Goal: Communication & Community: Participate in discussion

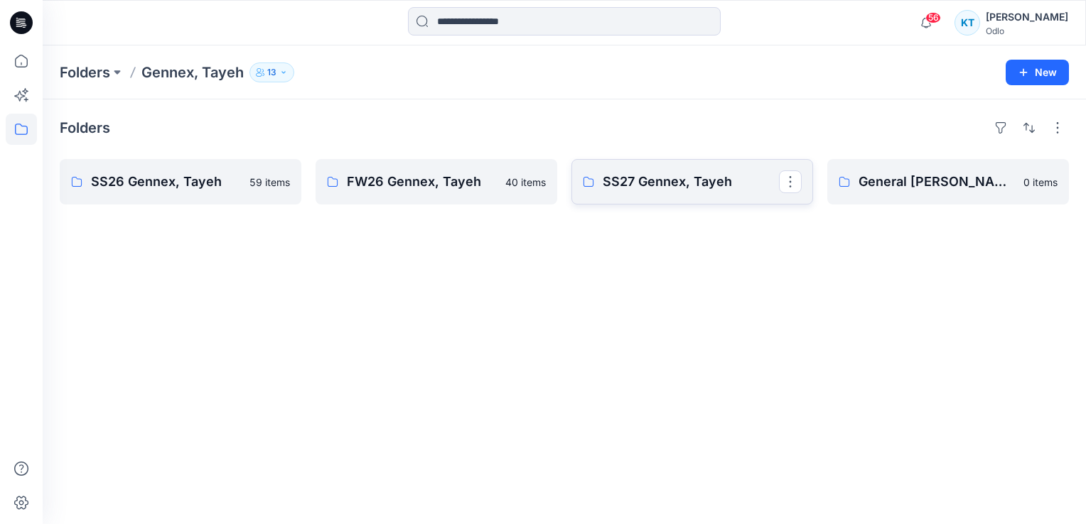
click at [650, 176] on p "SS27 Gennex, Tayeh" at bounding box center [691, 182] width 176 height 20
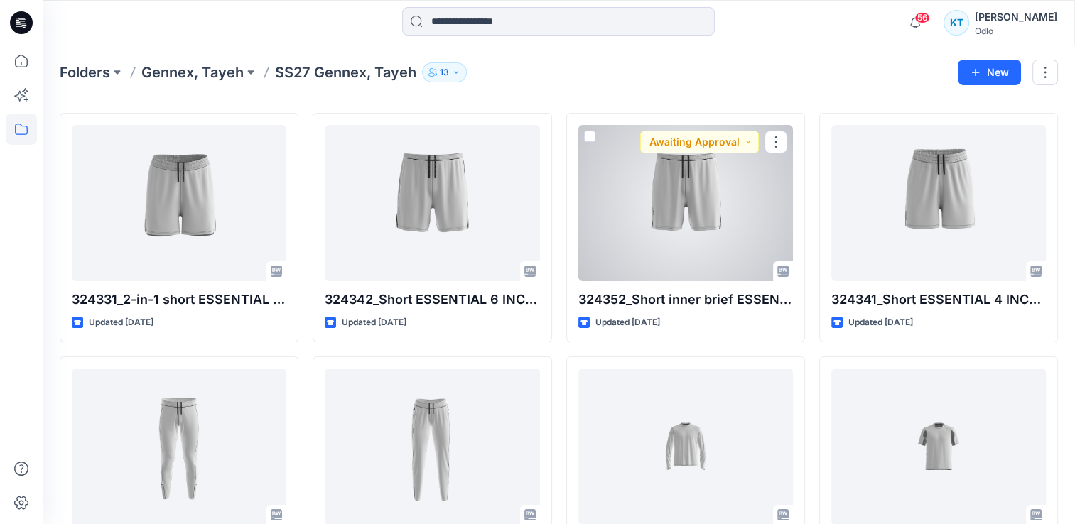
scroll to position [71, 0]
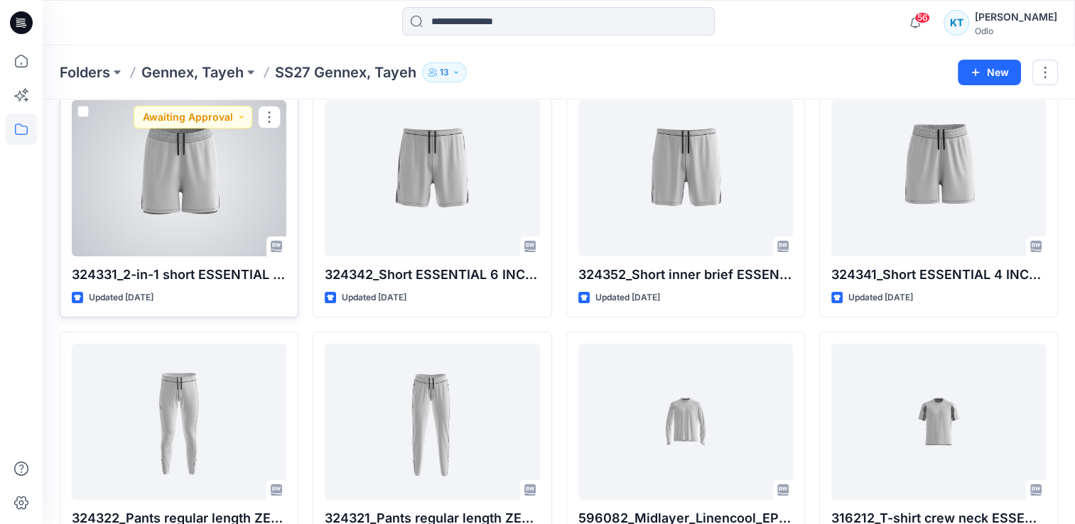
click at [215, 241] on div at bounding box center [179, 178] width 215 height 156
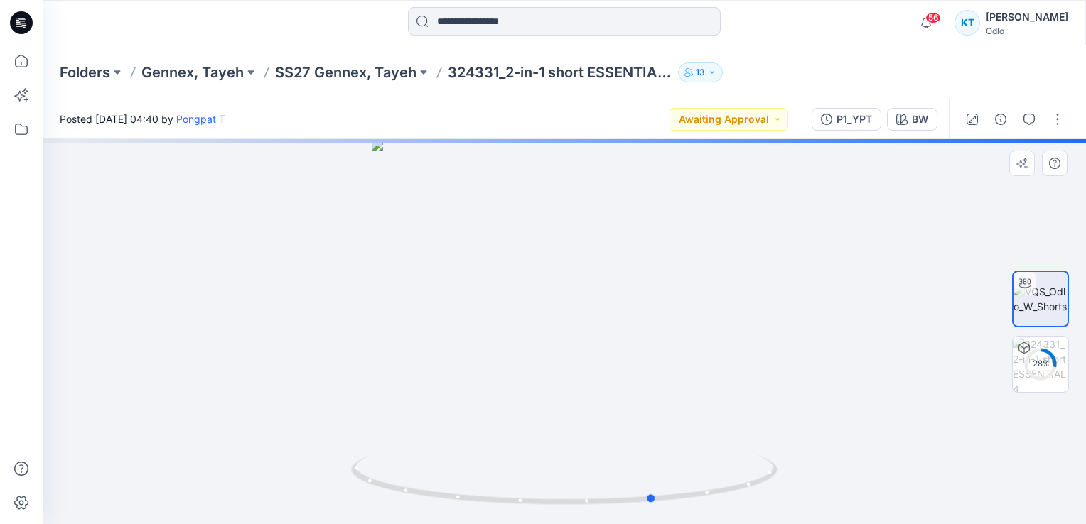
drag, startPoint x: 523, startPoint y: 254, endPoint x: 613, endPoint y: 266, distance: 91.2
click at [613, 266] on div at bounding box center [564, 331] width 1043 height 385
drag, startPoint x: 551, startPoint y: 314, endPoint x: 674, endPoint y: 325, distance: 123.5
click at [674, 325] on div at bounding box center [564, 331] width 1043 height 385
drag, startPoint x: 674, startPoint y: 325, endPoint x: 614, endPoint y: 329, distance: 60.5
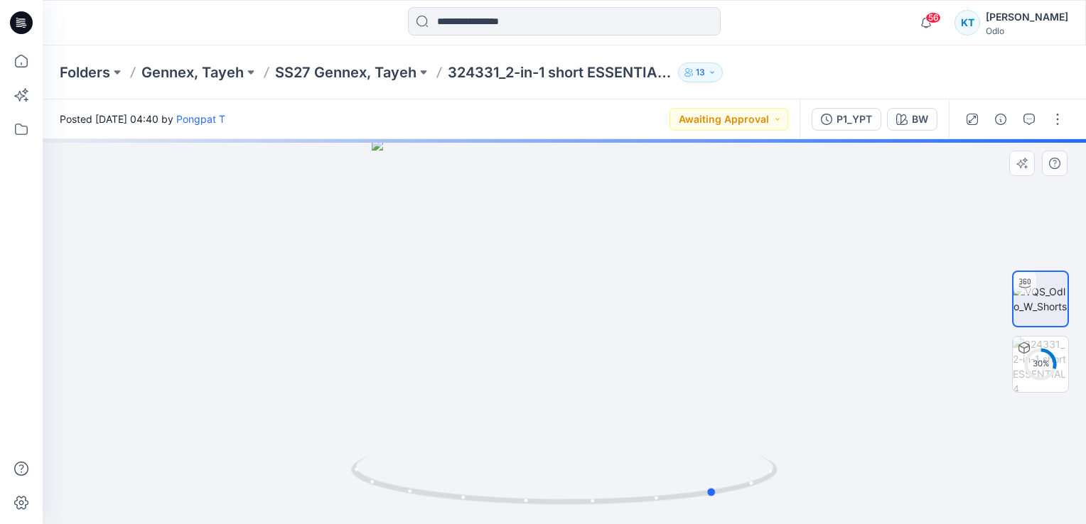
click at [614, 329] on div at bounding box center [564, 331] width 1043 height 385
drag, startPoint x: 614, startPoint y: 329, endPoint x: 604, endPoint y: 332, distance: 10.3
click at [604, 332] on div at bounding box center [564, 331] width 1043 height 385
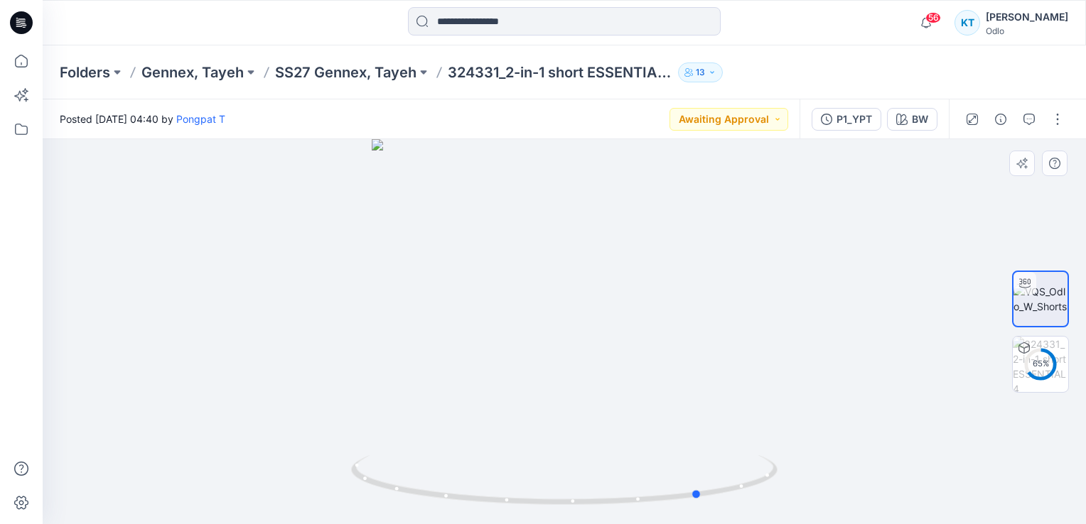
drag, startPoint x: 621, startPoint y: 404, endPoint x: 524, endPoint y: 397, distance: 97.6
click at [524, 397] on div at bounding box center [564, 331] width 1043 height 385
drag, startPoint x: 620, startPoint y: 328, endPoint x: 535, endPoint y: 325, distance: 84.6
click at [535, 325] on div at bounding box center [564, 331] width 1043 height 385
drag, startPoint x: 535, startPoint y: 325, endPoint x: 492, endPoint y: 318, distance: 43.2
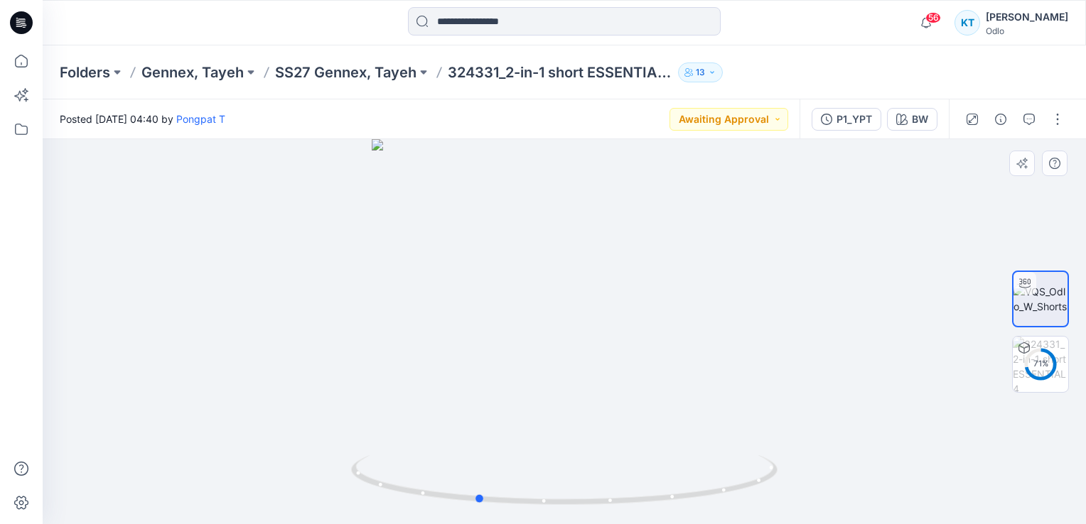
click at [492, 318] on div at bounding box center [564, 331] width 1043 height 385
drag, startPoint x: 492, startPoint y: 318, endPoint x: 592, endPoint y: 321, distance: 99.5
click at [592, 321] on div at bounding box center [564, 331] width 1043 height 385
drag, startPoint x: 563, startPoint y: 266, endPoint x: 563, endPoint y: 364, distance: 97.4
click at [563, 364] on div at bounding box center [564, 331] width 1043 height 385
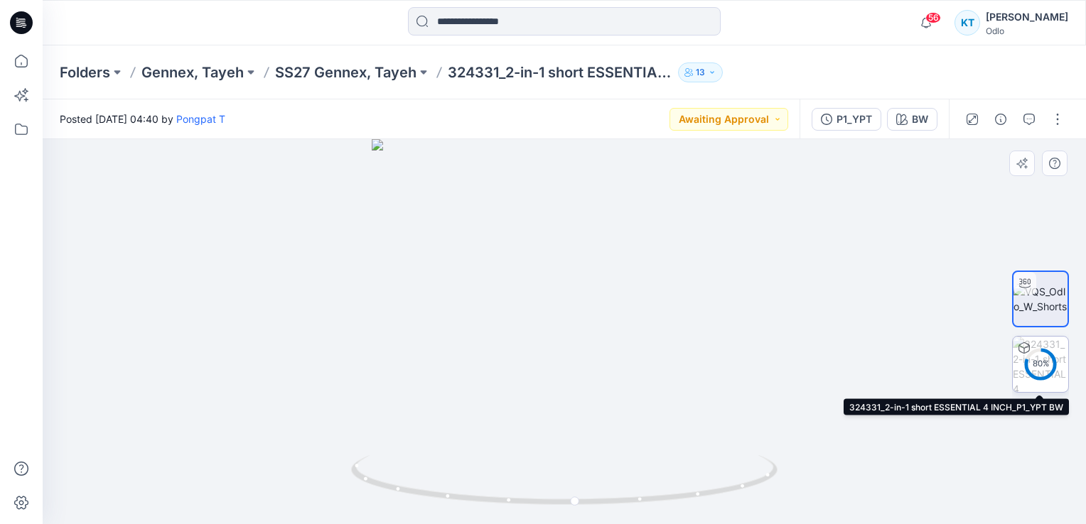
click at [1036, 363] on div "80 %" at bounding box center [1040, 364] width 34 height 12
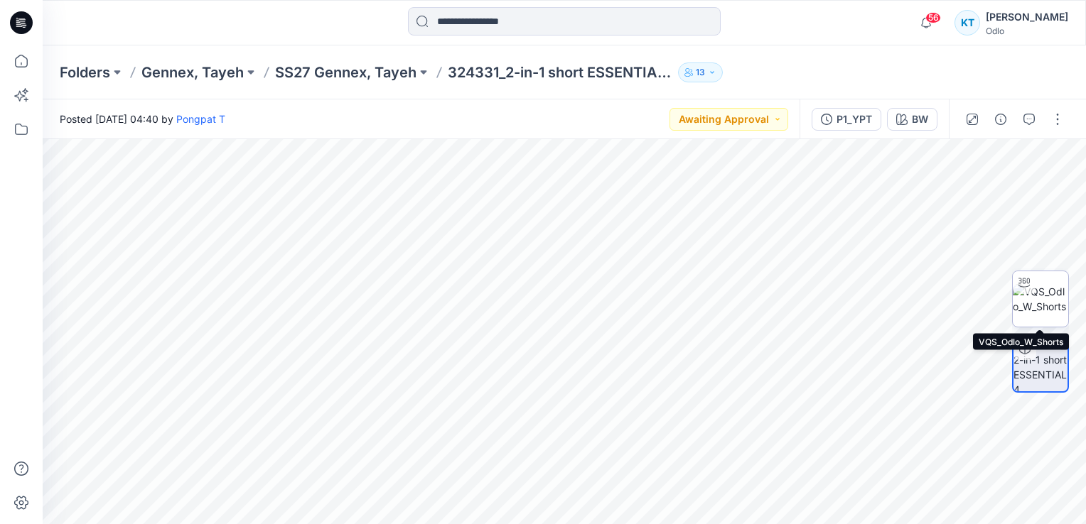
click at [1041, 296] on img at bounding box center [1040, 299] width 55 height 30
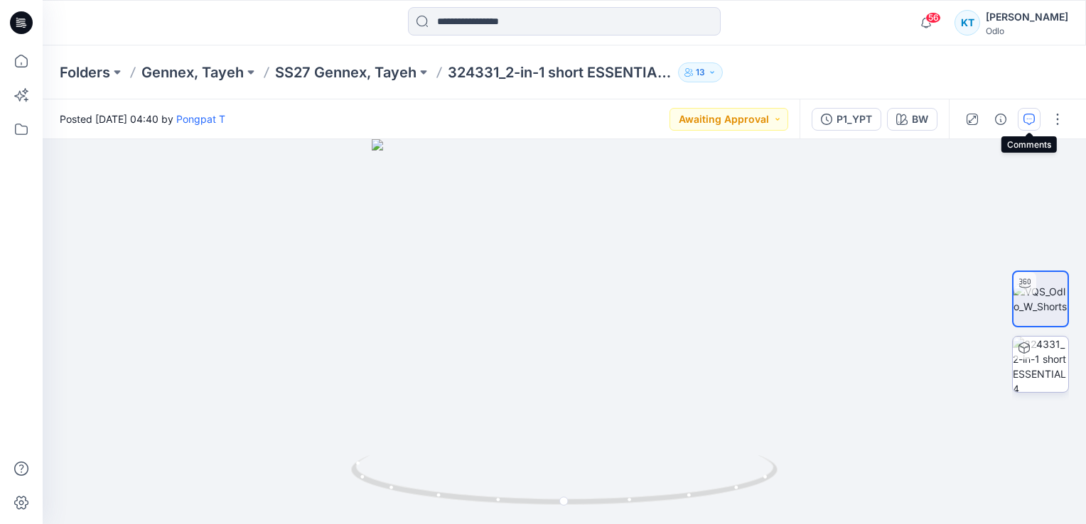
click at [1025, 119] on icon "button" at bounding box center [1028, 119] width 11 height 11
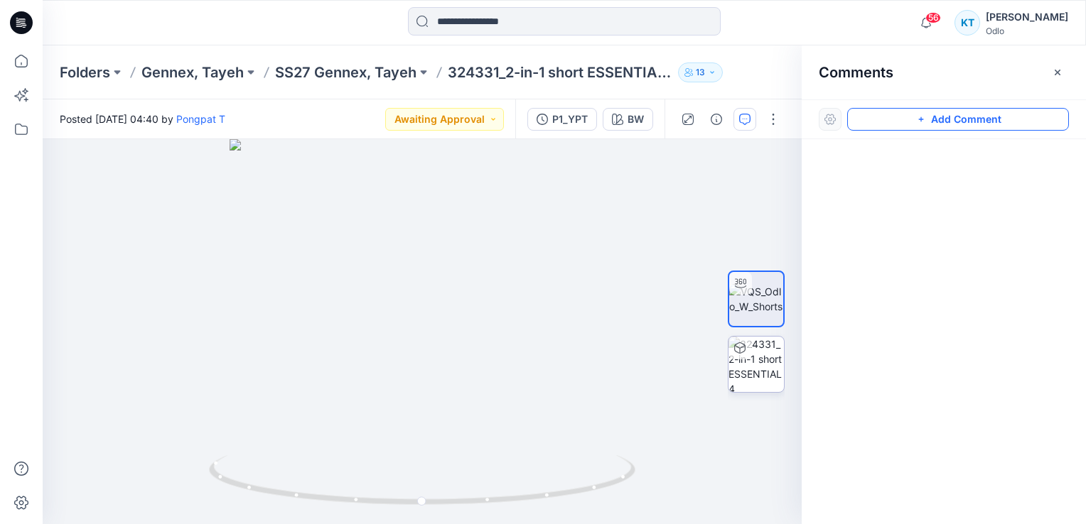
click at [929, 114] on button "Add Comment" at bounding box center [958, 119] width 222 height 23
click at [973, 117] on button "Click on the style to leave a comment" at bounding box center [958, 119] width 222 height 23
click at [973, 116] on button "Click on the style to leave a comment" at bounding box center [958, 119] width 222 height 23
click at [496, 244] on div "1" at bounding box center [422, 331] width 759 height 385
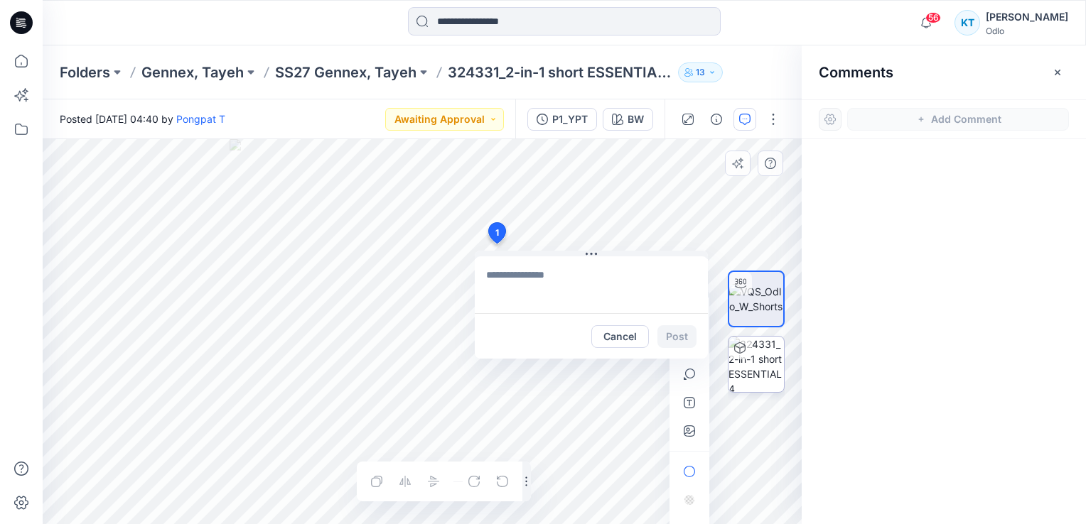
type textarea "*"
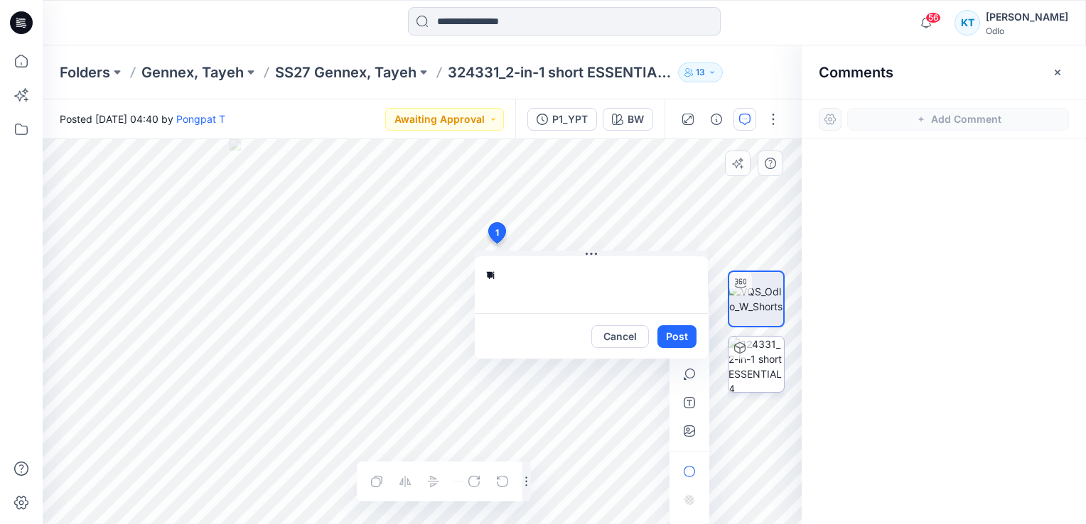
type textarea "*"
drag, startPoint x: 645, startPoint y: 274, endPoint x: 624, endPoint y: 277, distance: 21.5
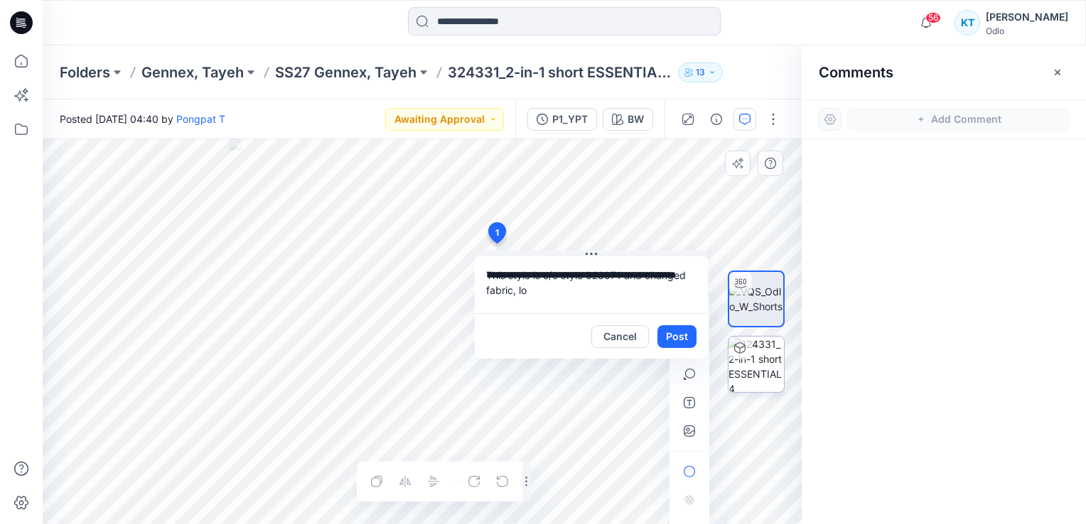
click at [624, 277] on textarea "**********" at bounding box center [591, 285] width 233 height 57
drag, startPoint x: 554, startPoint y: 284, endPoint x: 547, endPoint y: 297, distance: 15.3
click at [554, 284] on textarea "**********" at bounding box center [591, 285] width 233 height 57
click at [512, 292] on textarea "**********" at bounding box center [591, 285] width 233 height 57
click at [452, 260] on div "**********" at bounding box center [422, 331] width 759 height 385
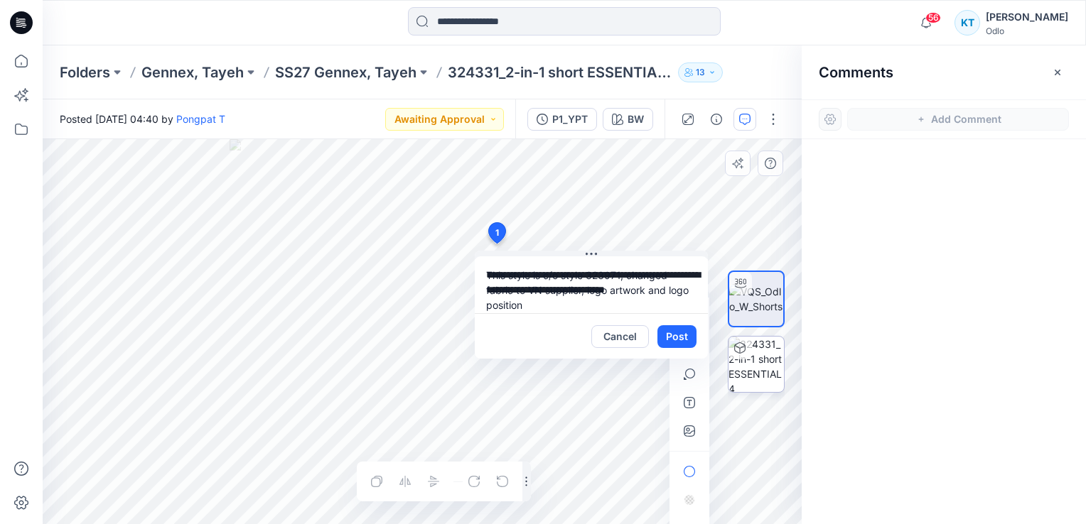
type textarea "**********"
click at [686, 343] on button "Post" at bounding box center [676, 336] width 39 height 23
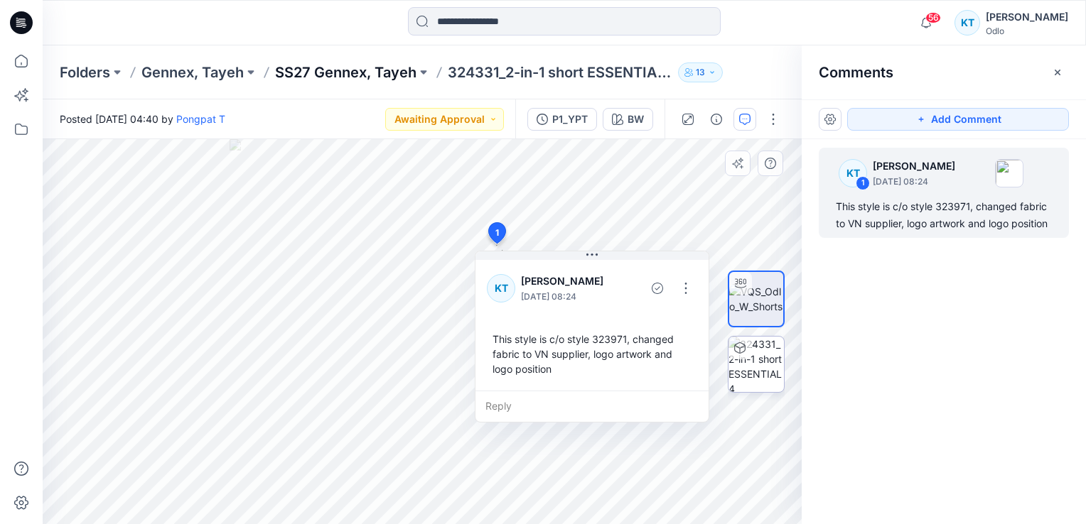
click at [394, 76] on p "SS27 Gennex, Tayeh" at bounding box center [345, 73] width 141 height 20
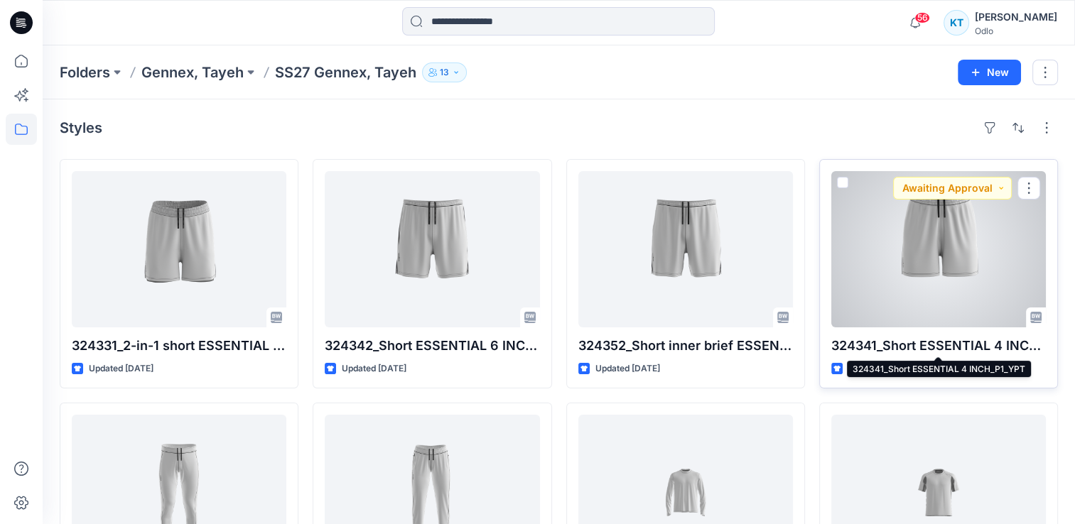
click at [912, 343] on p "324341_Short ESSENTIAL 4 INCH_P1_YPT" at bounding box center [938, 346] width 215 height 20
click at [855, 246] on div at bounding box center [938, 249] width 215 height 156
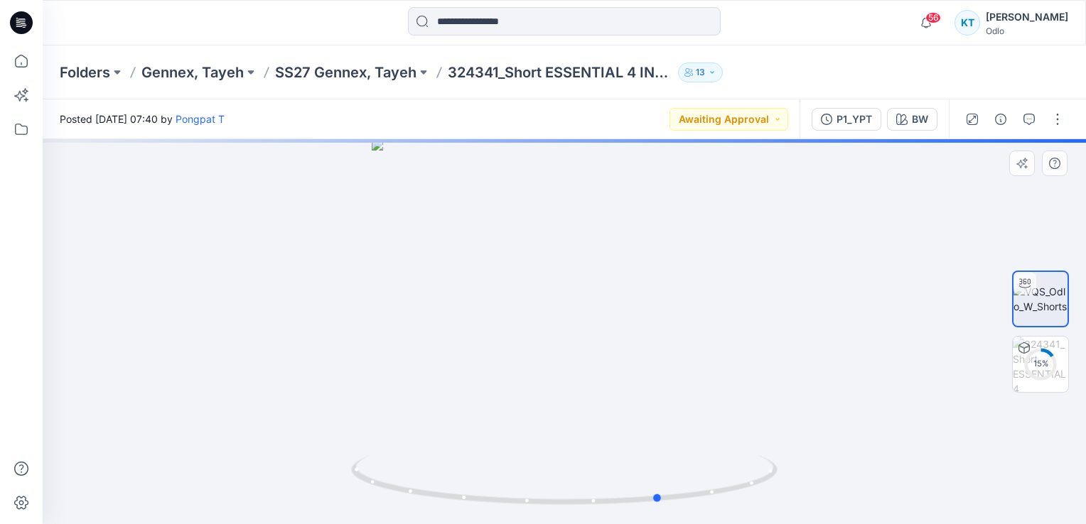
drag, startPoint x: 534, startPoint y: 303, endPoint x: 642, endPoint y: 308, distance: 108.2
click at [642, 308] on div at bounding box center [564, 331] width 1043 height 385
drag, startPoint x: 642, startPoint y: 308, endPoint x: 513, endPoint y: 289, distance: 130.2
click at [515, 289] on div at bounding box center [564, 331] width 1043 height 385
drag, startPoint x: 577, startPoint y: 232, endPoint x: 584, endPoint y: 394, distance: 162.2
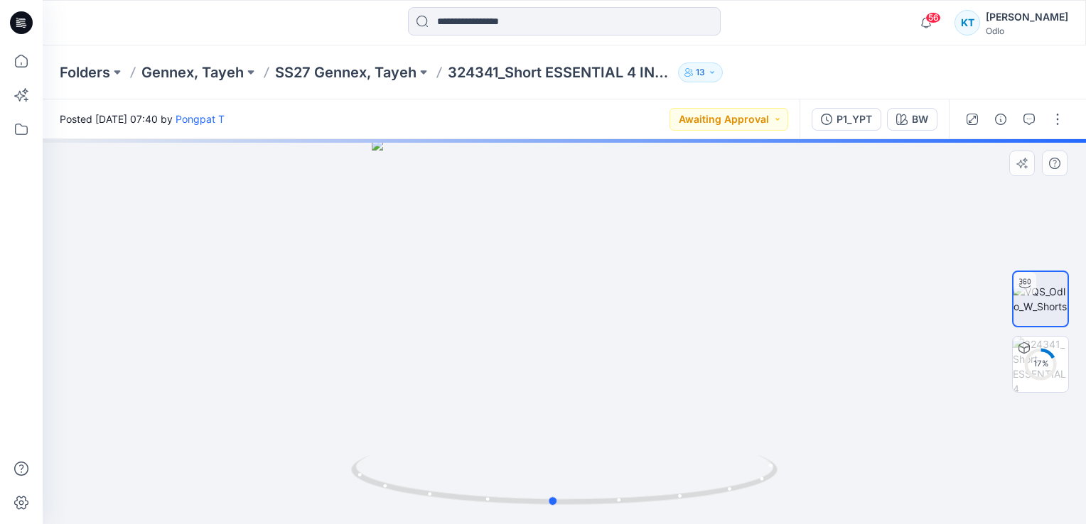
click at [584, 394] on div at bounding box center [564, 331] width 1043 height 385
drag, startPoint x: 581, startPoint y: 226, endPoint x: 587, endPoint y: 354, distance: 128.0
click at [587, 354] on div at bounding box center [564, 331] width 1043 height 385
click at [1051, 357] on circle at bounding box center [1040, 364] width 28 height 28
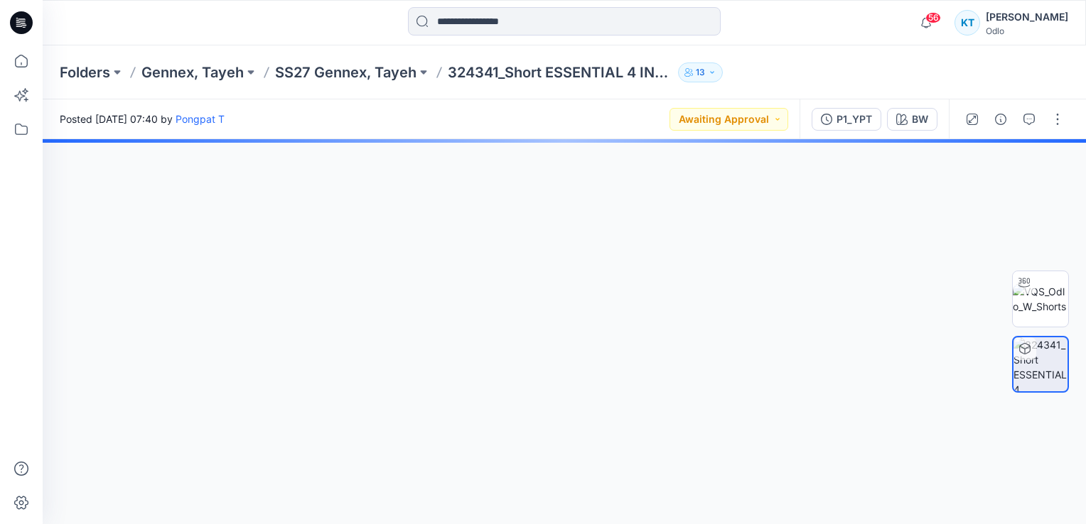
drag, startPoint x: 532, startPoint y: 246, endPoint x: 549, endPoint y: 290, distance: 47.5
click at [542, 326] on div at bounding box center [564, 331] width 1043 height 385
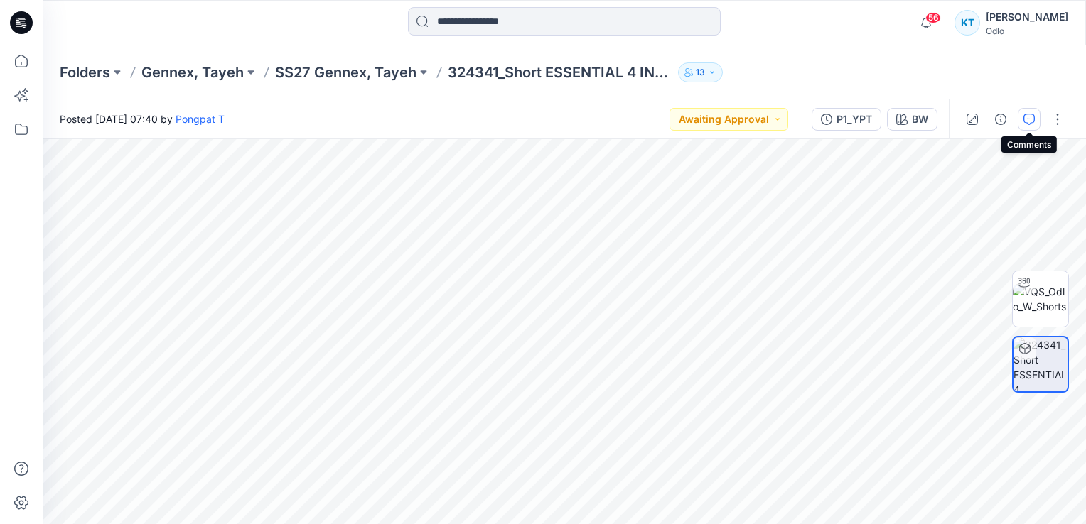
click at [1028, 117] on icon "button" at bounding box center [1028, 119] width 11 height 11
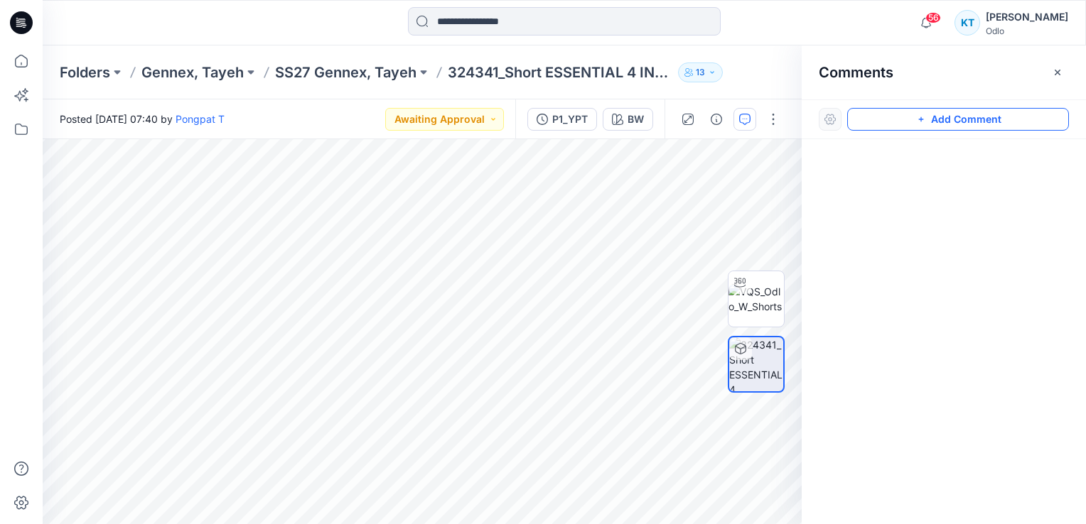
click at [902, 112] on button "Add Comment" at bounding box center [958, 119] width 222 height 23
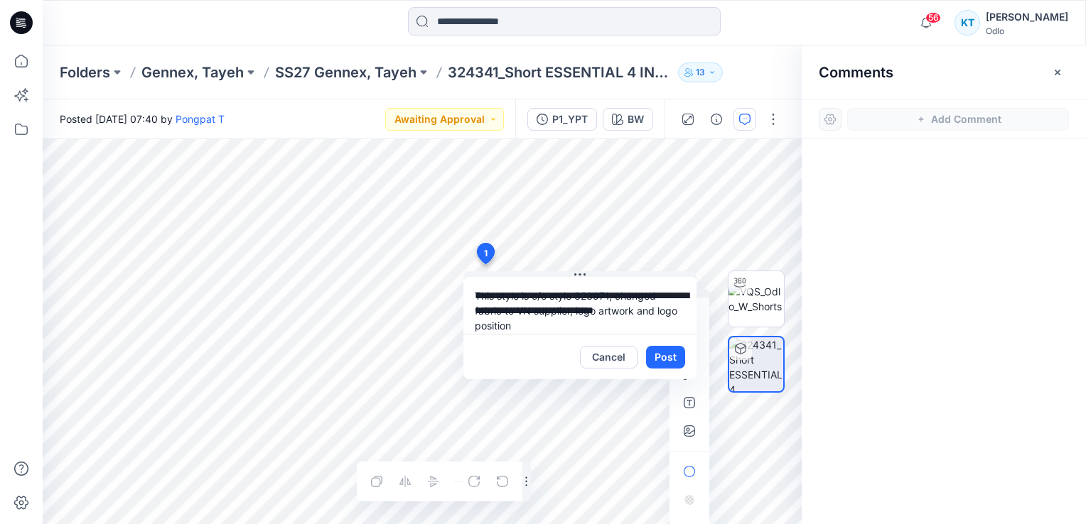
click at [600, 292] on textarea "**********" at bounding box center [579, 305] width 233 height 57
type textarea "**********"
click at [659, 354] on button "Post" at bounding box center [665, 357] width 39 height 23
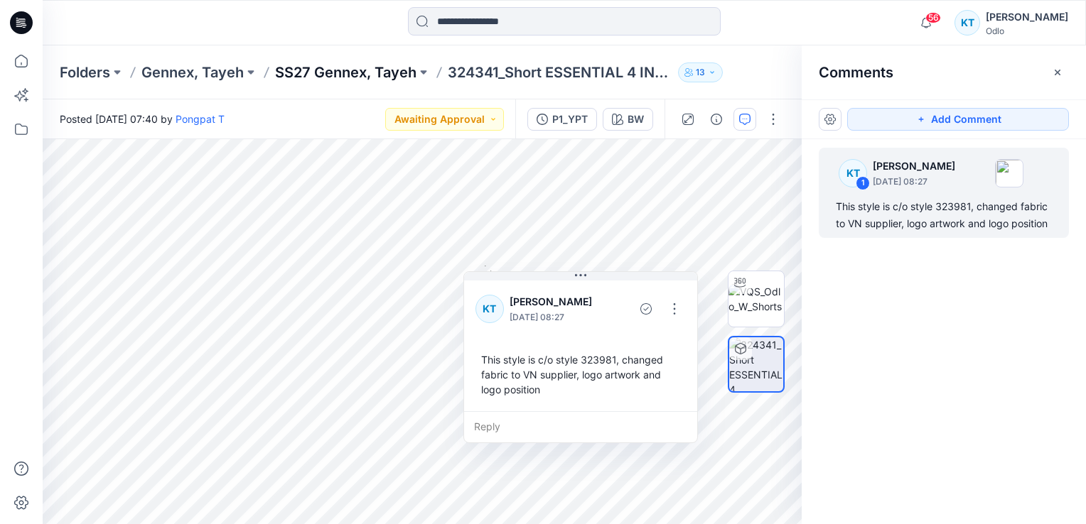
click at [384, 70] on p "SS27 Gennex, Tayeh" at bounding box center [345, 73] width 141 height 20
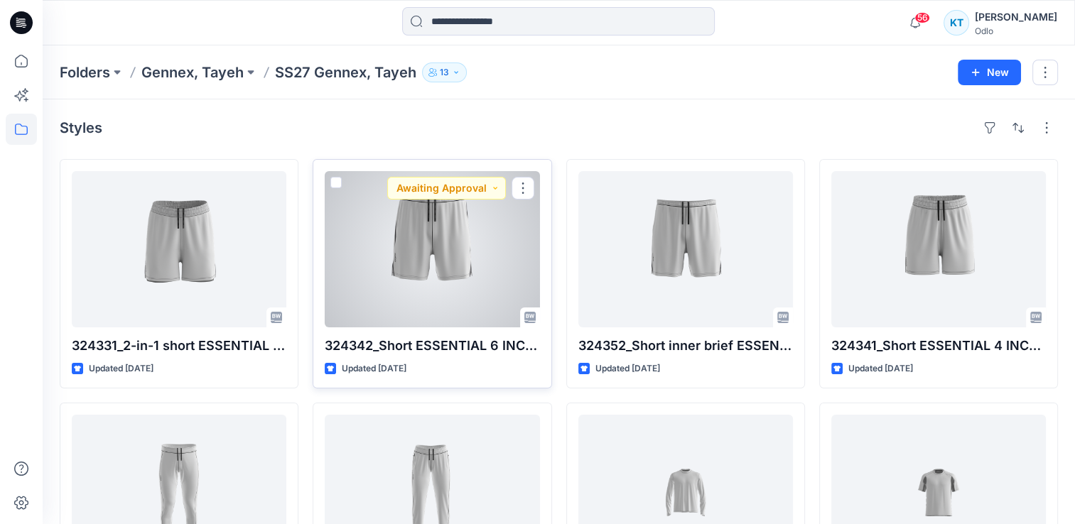
click at [404, 360] on div "324342_Short ESSENTIAL 6 INCH_P1_YPT Updated [DATE] Awaiting Approval" at bounding box center [432, 274] width 239 height 230
click at [404, 352] on p "324342_Short ESSENTIAL 6 INCH_P1_YPT" at bounding box center [432, 346] width 215 height 20
click at [409, 346] on p "324342_Short ESSENTIAL 6 INCH_P1_YPT" at bounding box center [432, 346] width 215 height 20
click at [424, 254] on div at bounding box center [432, 249] width 215 height 156
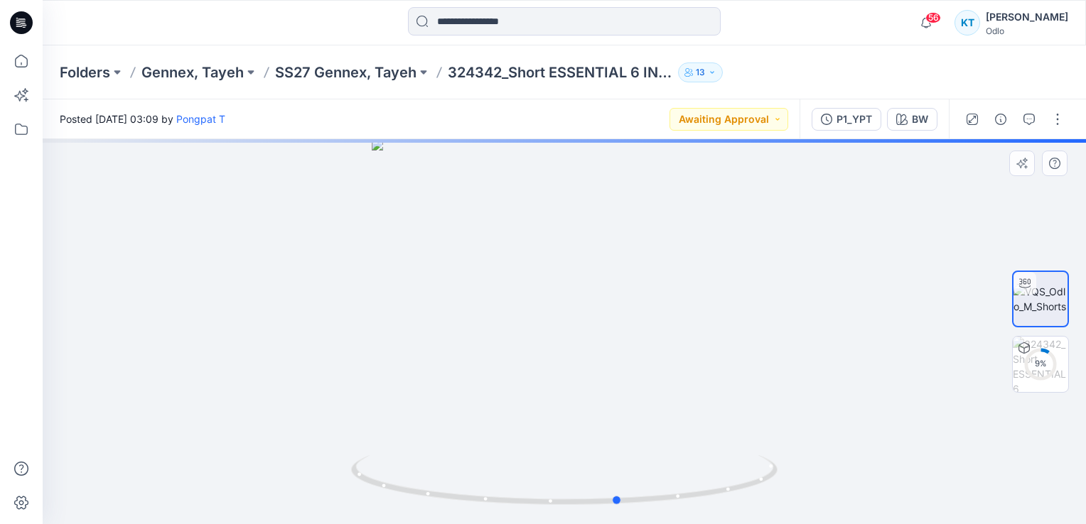
drag, startPoint x: 510, startPoint y: 316, endPoint x: 565, endPoint y: 325, distance: 55.6
click at [565, 325] on div at bounding box center [564, 331] width 1043 height 385
click at [1052, 363] on div "10 %" at bounding box center [1040, 364] width 34 height 12
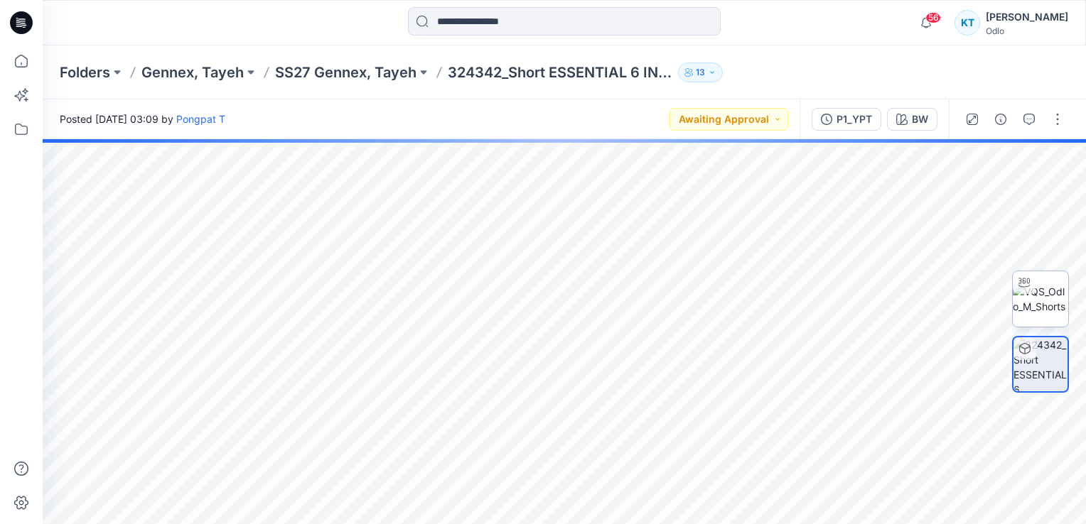
click at [1040, 297] on img at bounding box center [1040, 299] width 55 height 30
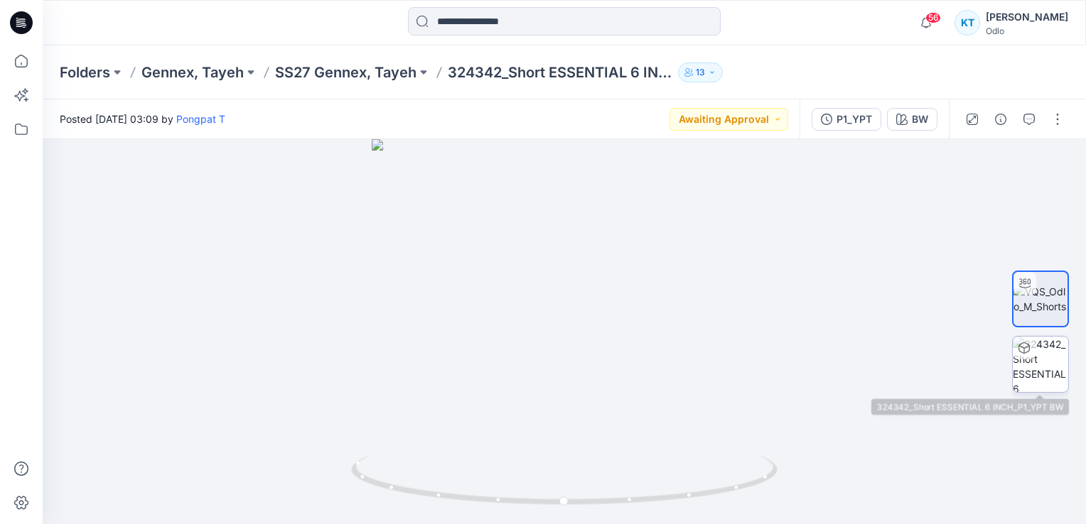
click at [1039, 374] on img at bounding box center [1040, 364] width 55 height 55
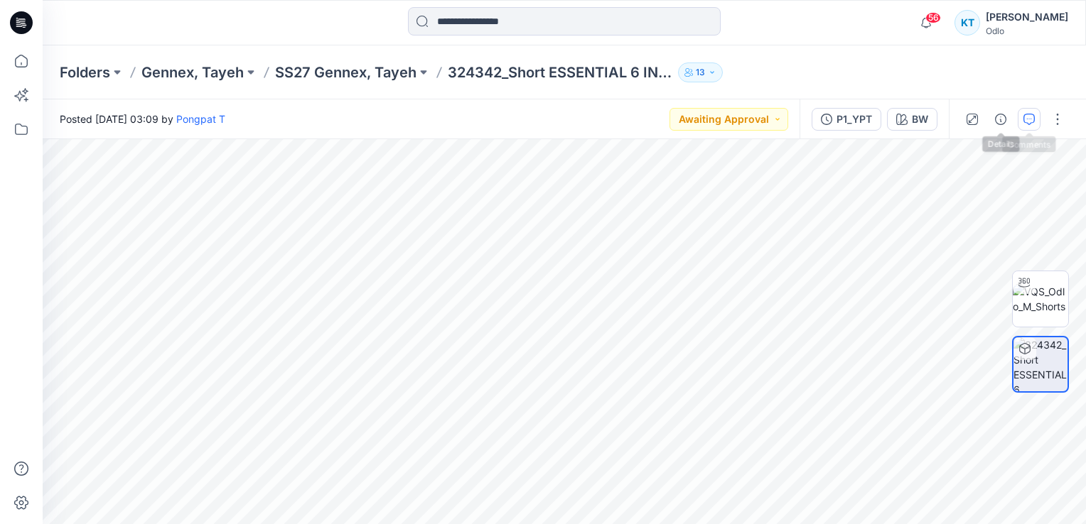
click at [1026, 114] on icon "button" at bounding box center [1028, 119] width 11 height 11
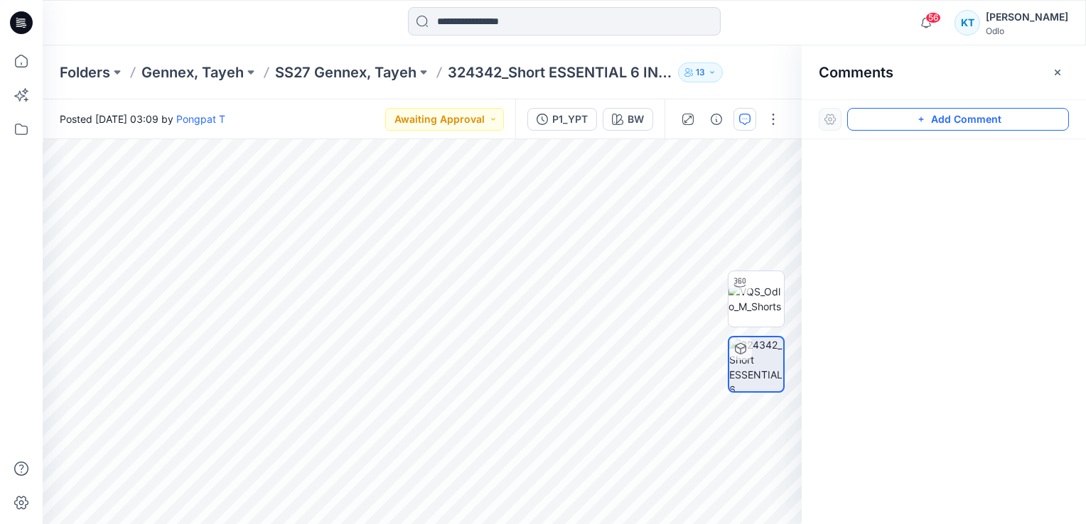
click at [949, 114] on button "Add Comment" at bounding box center [958, 119] width 222 height 23
click at [483, 243] on icon at bounding box center [476, 233] width 23 height 27
click at [1057, 75] on icon "button" at bounding box center [1057, 72] width 11 height 11
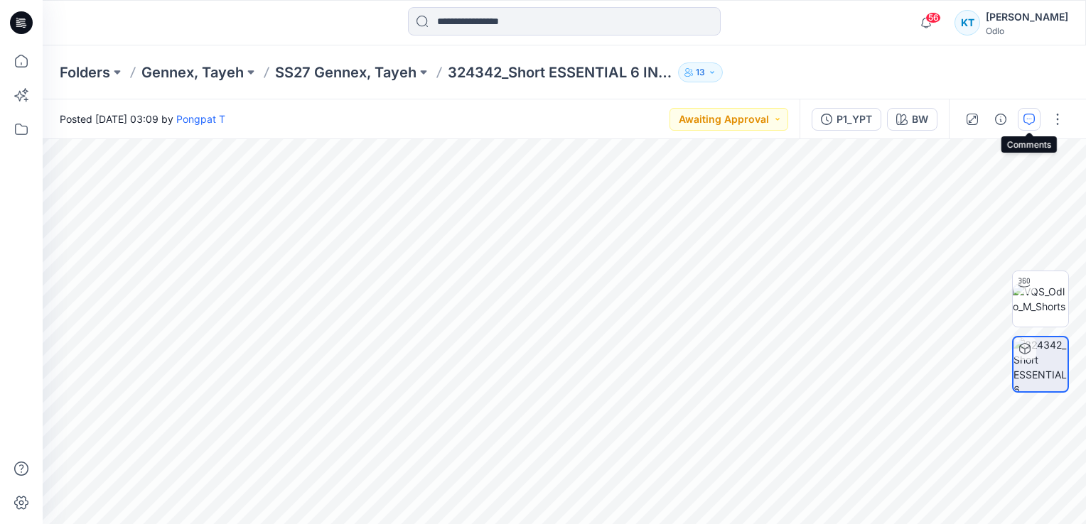
click at [1026, 115] on icon "button" at bounding box center [1028, 119] width 11 height 11
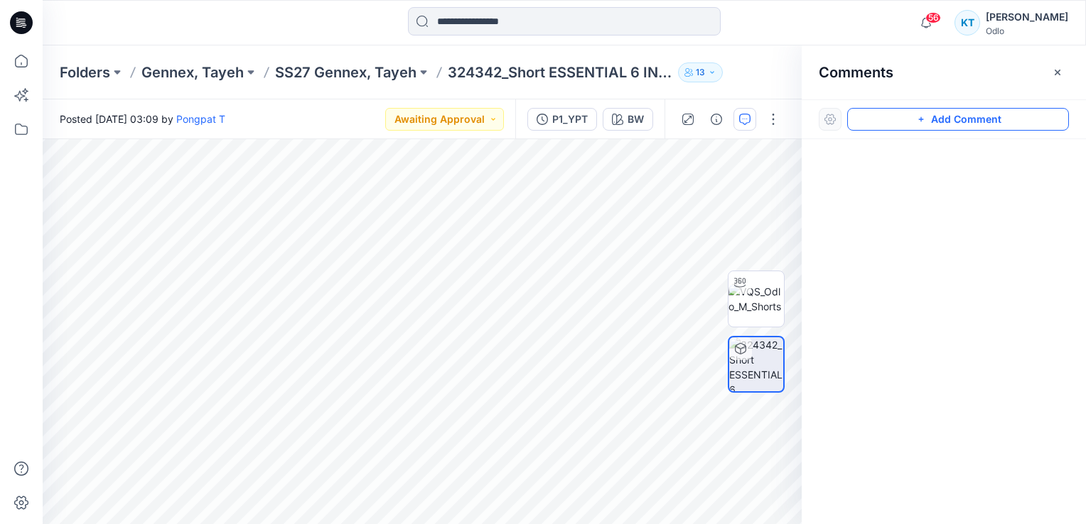
click at [917, 126] on button "Add Comment" at bounding box center [958, 119] width 222 height 23
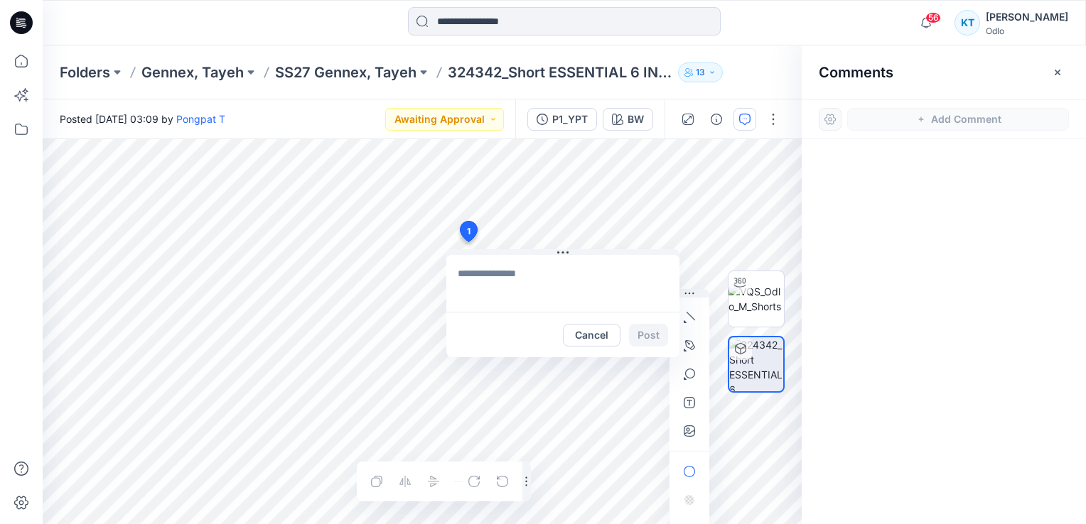
paste textarea "**********"
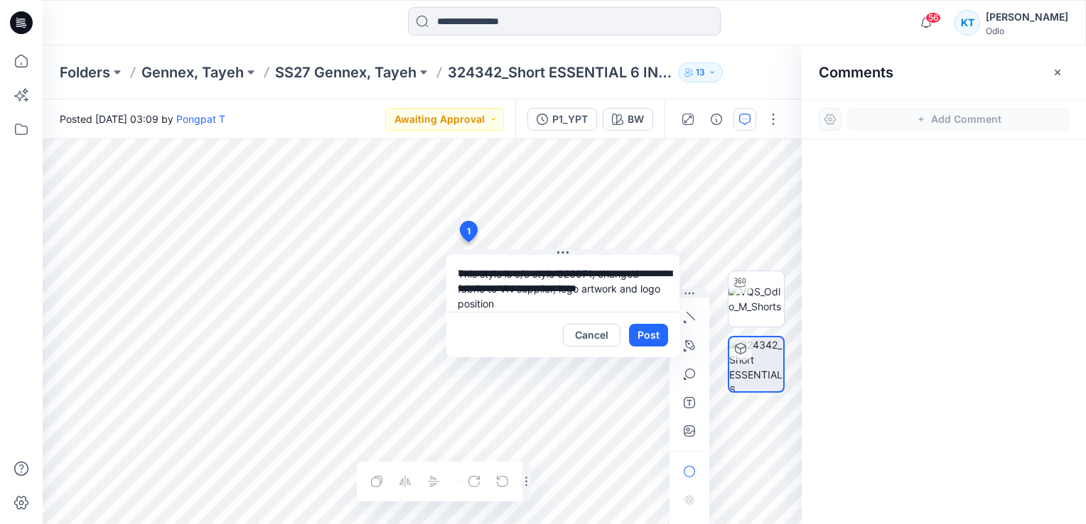
drag, startPoint x: 593, startPoint y: 269, endPoint x: 583, endPoint y: 269, distance: 10.0
click at [583, 269] on textarea "**********" at bounding box center [562, 283] width 233 height 57
type textarea "**********"
click at [642, 339] on button "Post" at bounding box center [648, 335] width 39 height 23
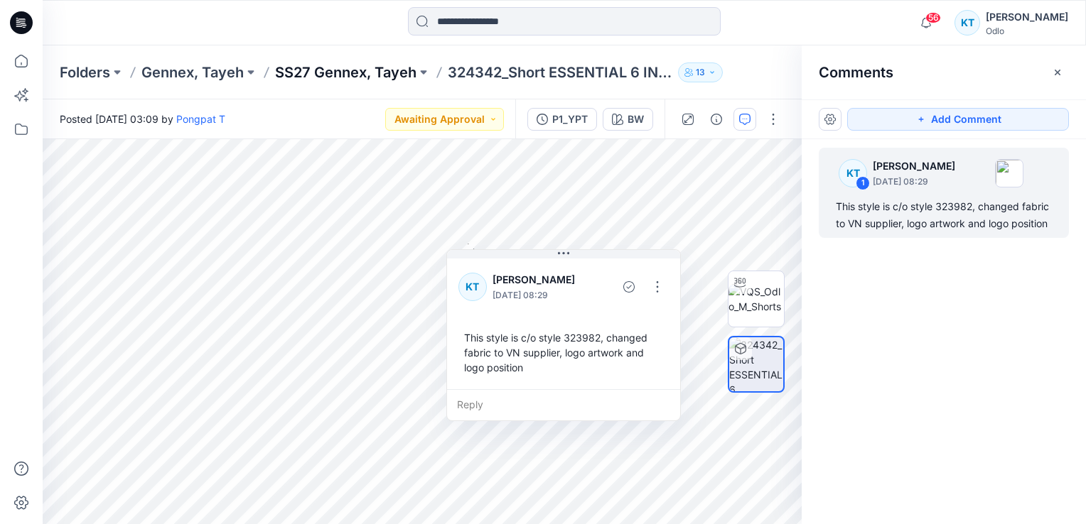
click at [376, 64] on p "SS27 Gennex, Tayeh" at bounding box center [345, 73] width 141 height 20
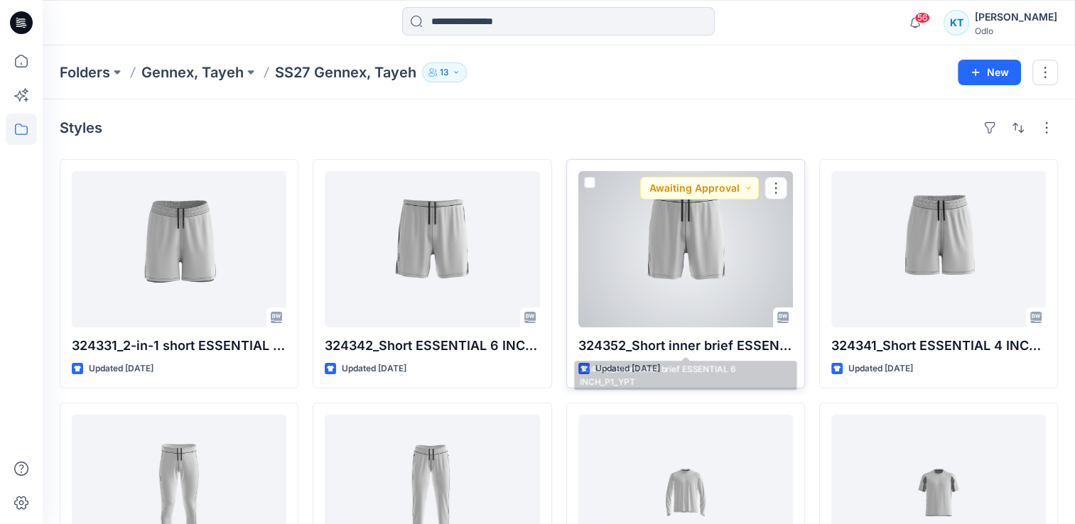
click at [647, 343] on p "324352_Short inner brief ESSENTIAL 6 INCH_P1_YPT" at bounding box center [685, 346] width 215 height 20
click at [654, 271] on div at bounding box center [685, 249] width 215 height 156
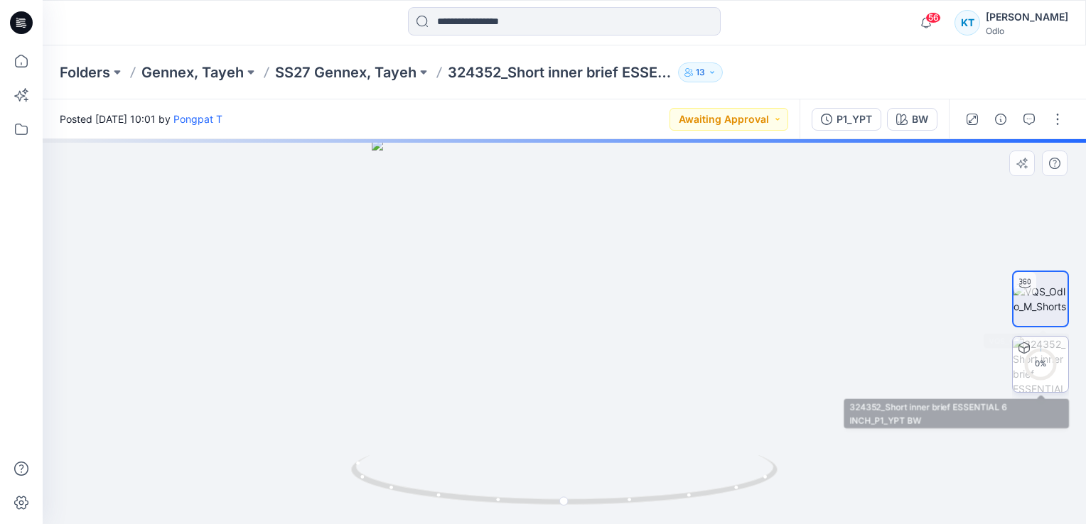
click at [1026, 354] on icon at bounding box center [1040, 364] width 34 height 34
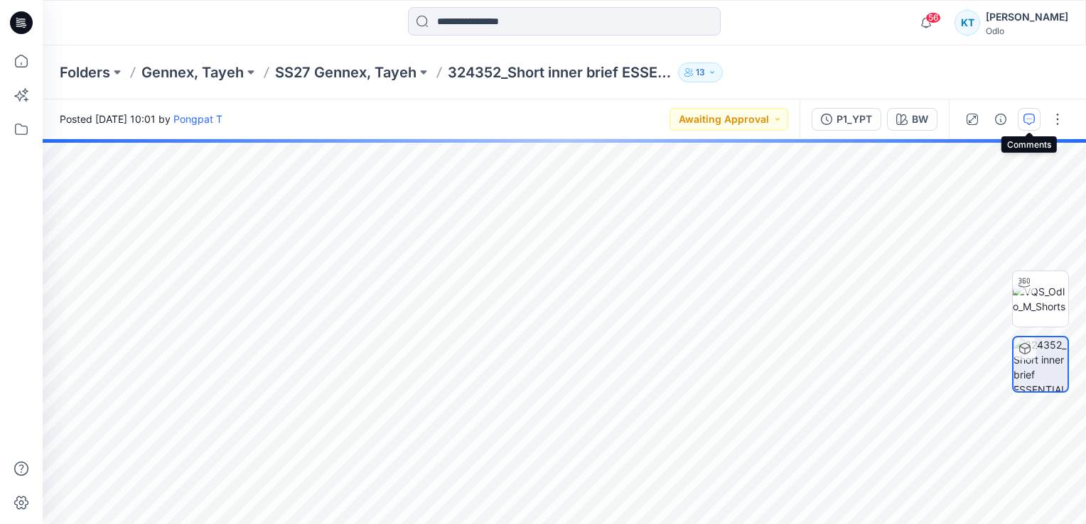
click at [1030, 116] on icon "button" at bounding box center [1028, 119] width 11 height 11
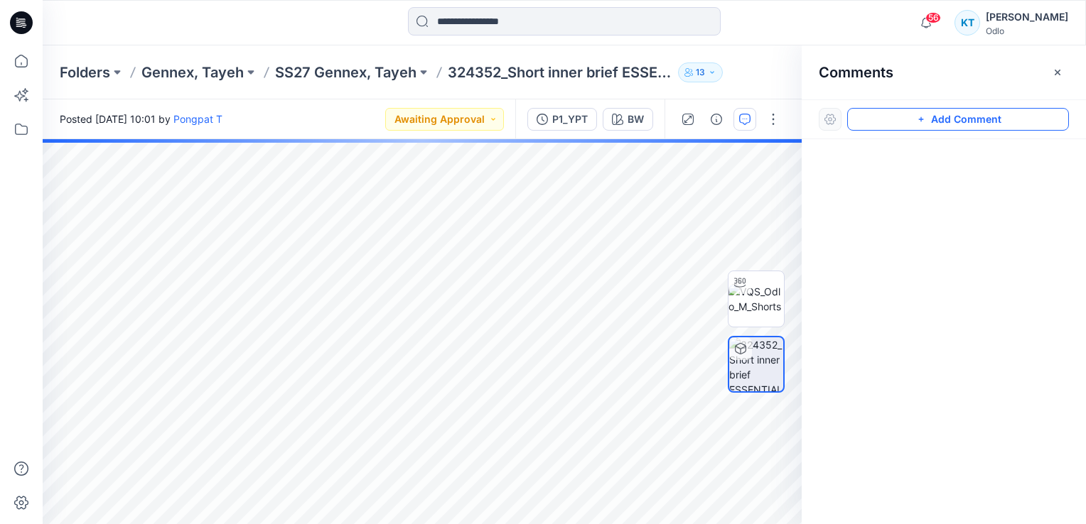
click at [944, 115] on button "Add Comment" at bounding box center [958, 119] width 222 height 23
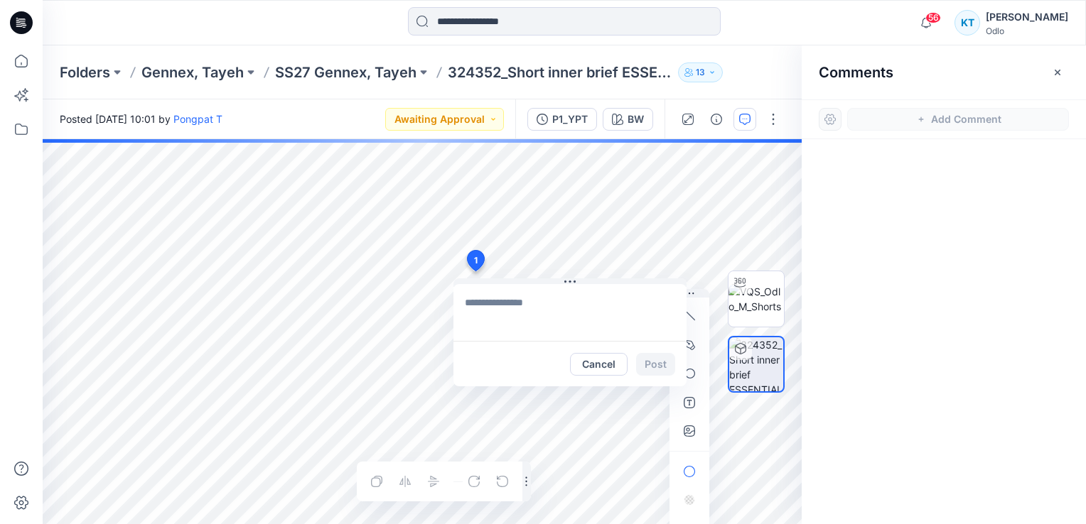
paste textarea "**********"
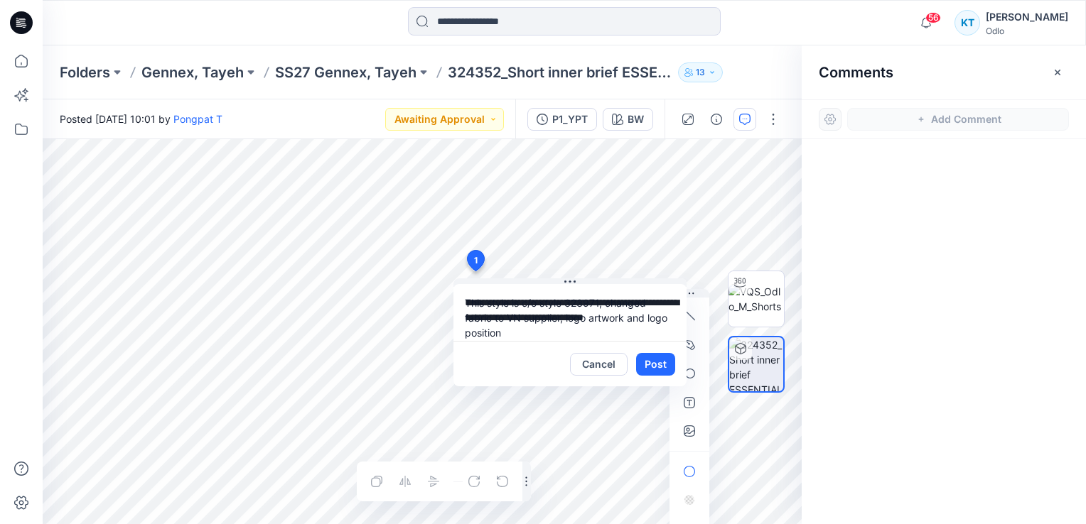
drag, startPoint x: 578, startPoint y: 299, endPoint x: 600, endPoint y: 303, distance: 22.3
click at [600, 303] on textarea "**********" at bounding box center [569, 312] width 233 height 57
type textarea "**********"
click at [657, 366] on button "Post" at bounding box center [655, 364] width 39 height 23
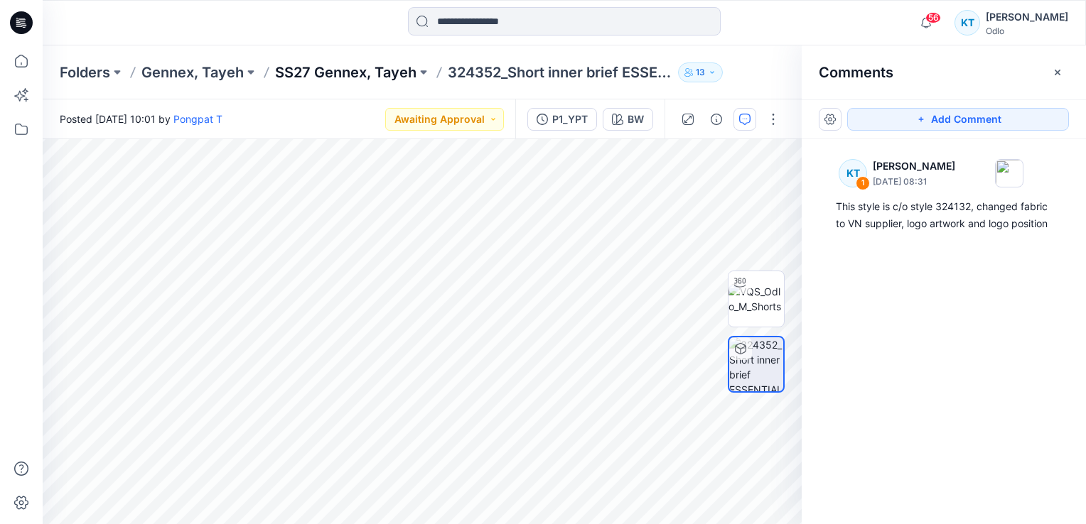
click at [336, 65] on p "SS27 Gennex, Tayeh" at bounding box center [345, 73] width 141 height 20
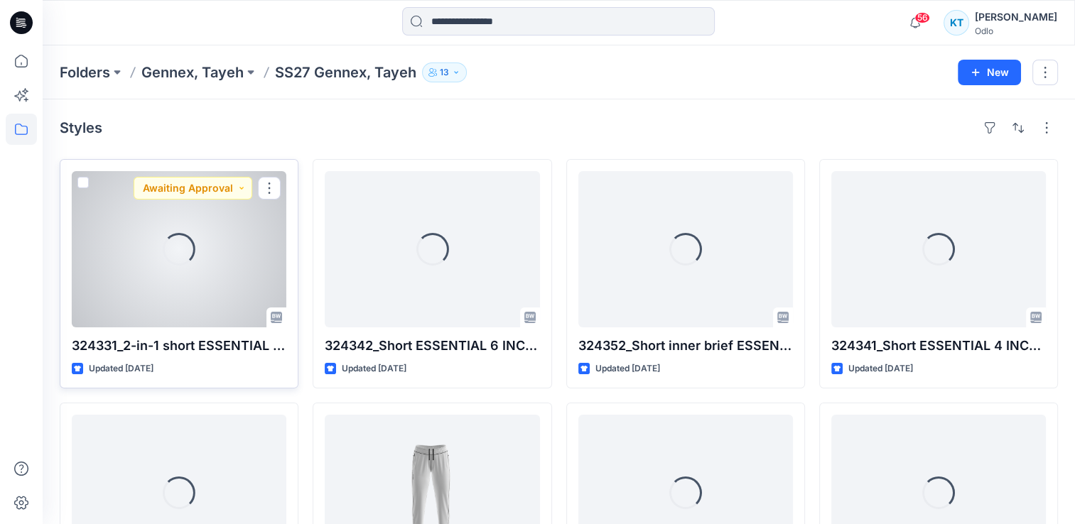
click at [217, 260] on div "Loading..." at bounding box center [179, 249] width 215 height 156
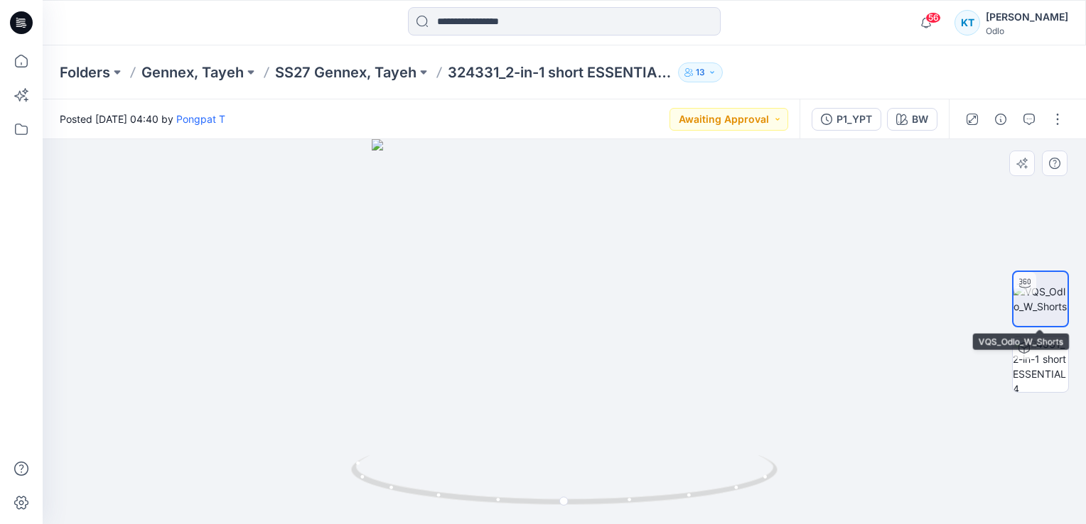
click at [1037, 294] on img at bounding box center [1040, 299] width 54 height 30
click at [370, 67] on p "SS27 Gennex, Tayeh" at bounding box center [345, 73] width 141 height 20
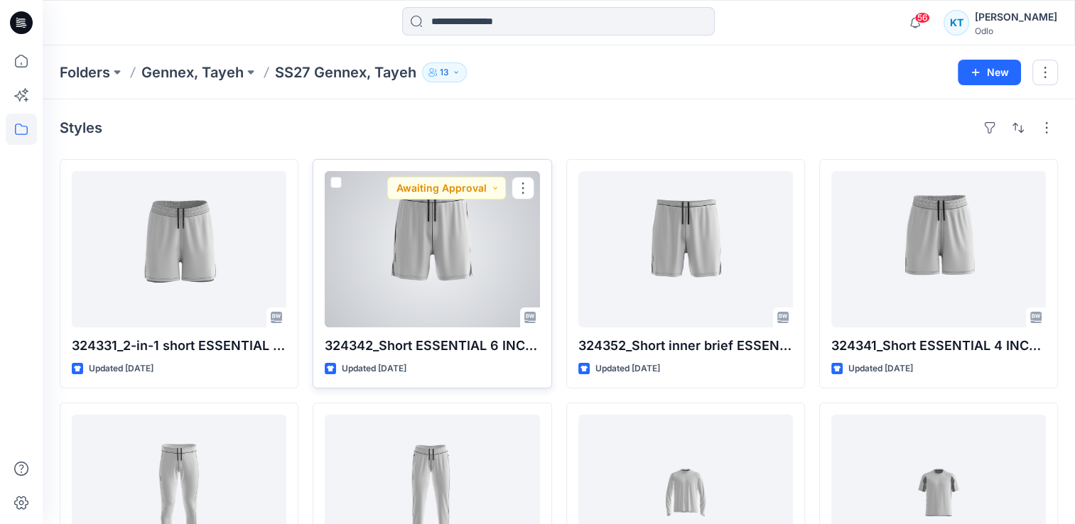
click at [404, 262] on div at bounding box center [432, 249] width 215 height 156
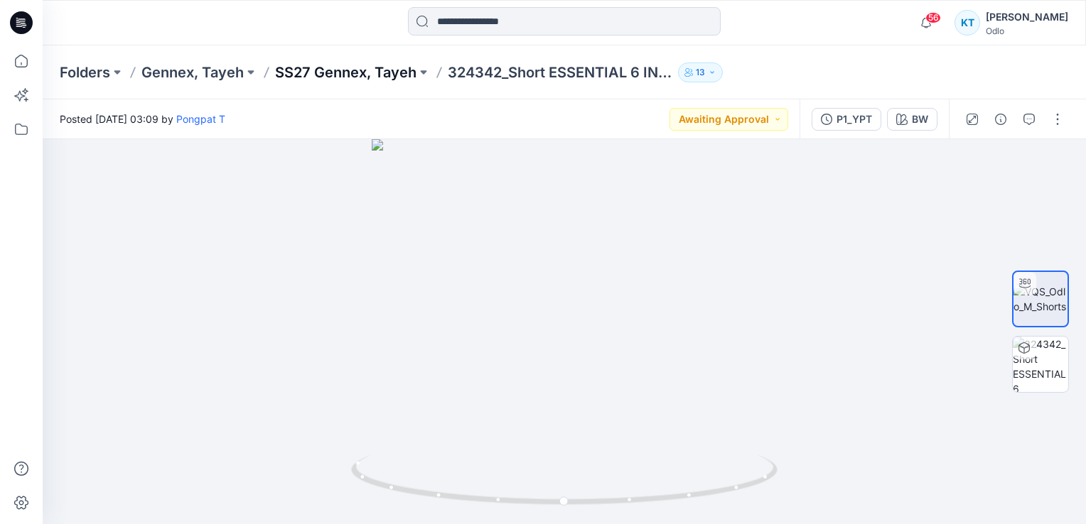
click at [353, 75] on p "SS27 Gennex, Tayeh" at bounding box center [345, 73] width 141 height 20
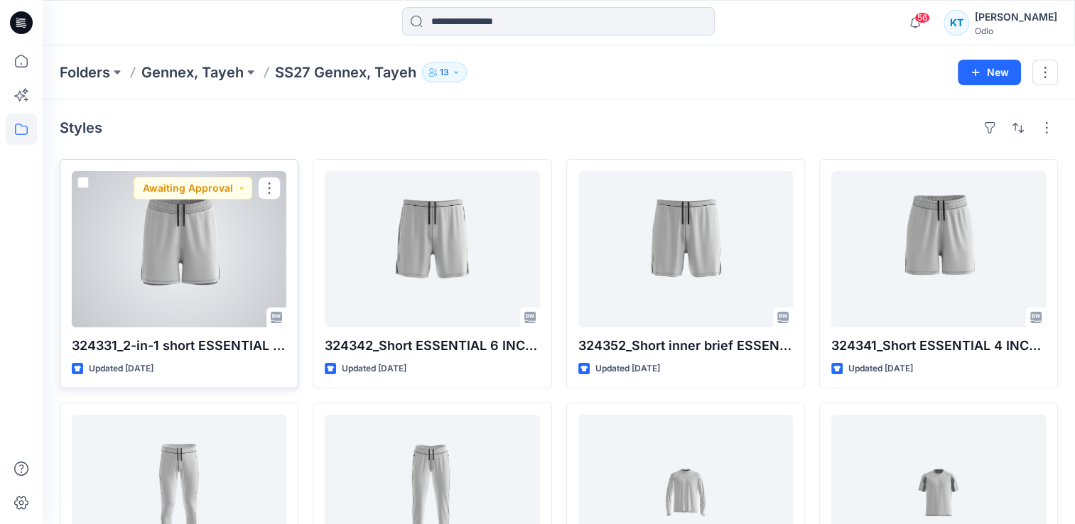
click at [175, 317] on div at bounding box center [179, 249] width 215 height 156
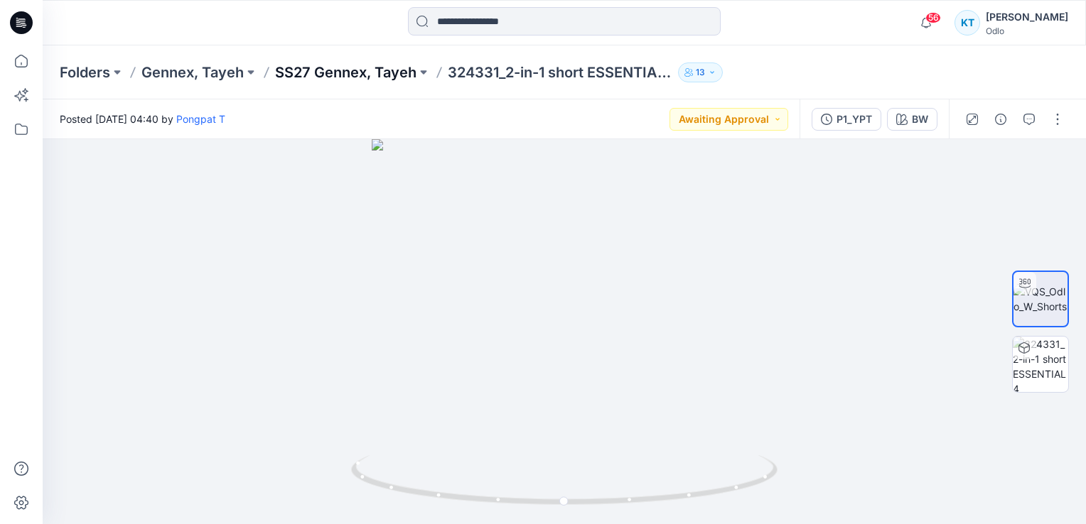
click at [358, 79] on p "SS27 Gennex, Tayeh" at bounding box center [345, 73] width 141 height 20
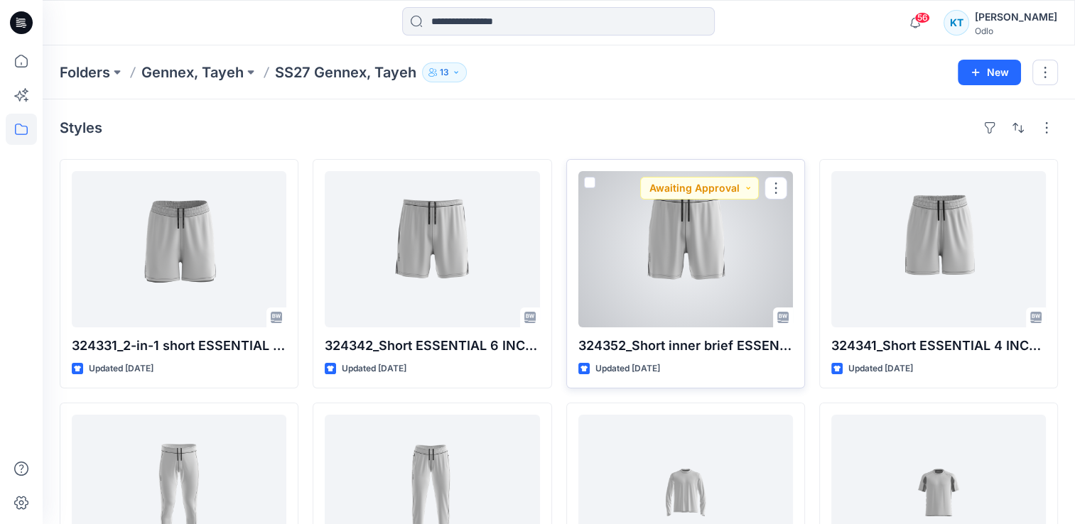
click at [719, 239] on div at bounding box center [685, 249] width 215 height 156
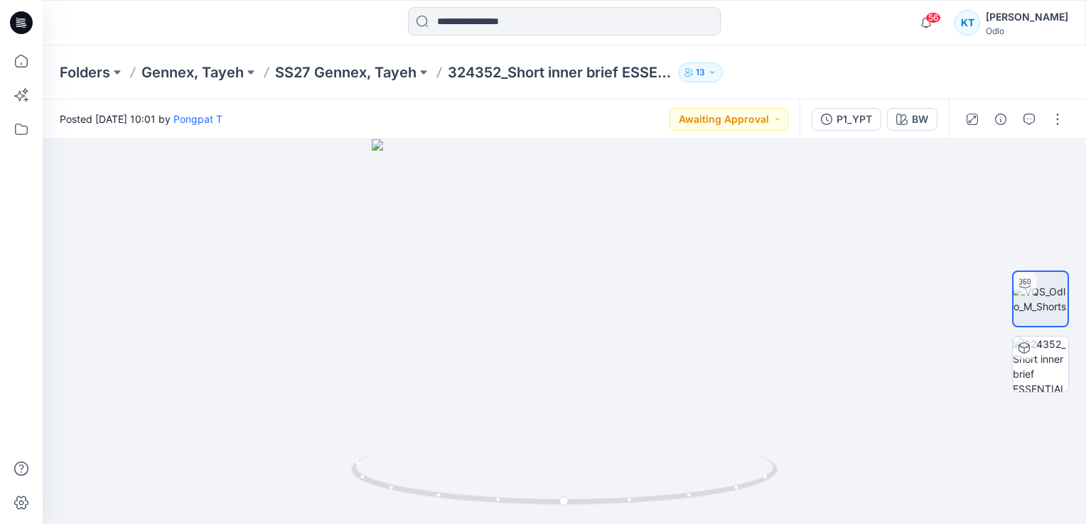
click at [376, 59] on div "Folders Gennex, Tayeh SS27 Gennex, Tayeh 324352_Short inner brief ESSENTIAL 6 I…" at bounding box center [564, 72] width 1043 height 54
click at [374, 70] on p "SS27 Gennex, Tayeh" at bounding box center [345, 73] width 141 height 20
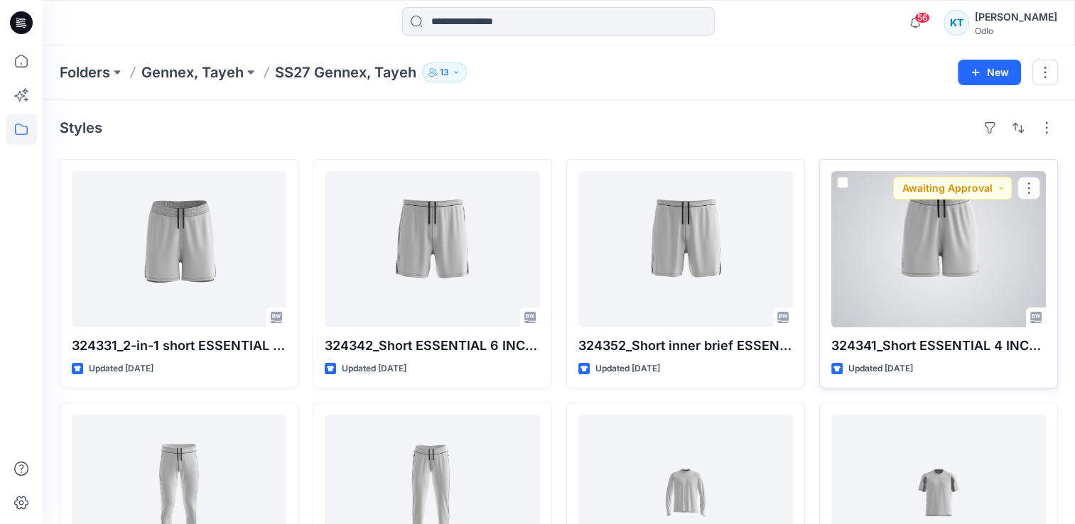
click at [875, 257] on div at bounding box center [938, 249] width 215 height 156
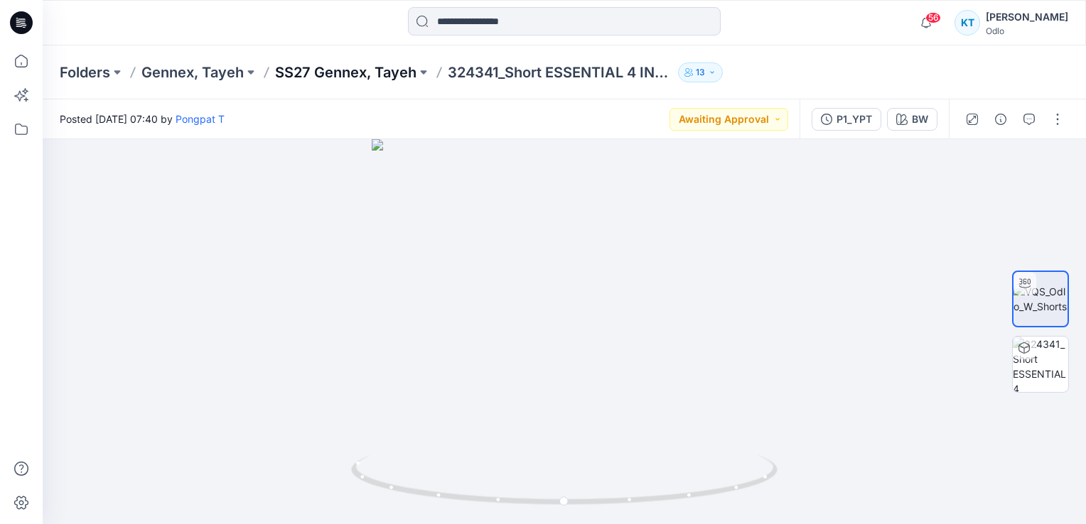
click at [380, 70] on p "SS27 Gennex, Tayeh" at bounding box center [345, 73] width 141 height 20
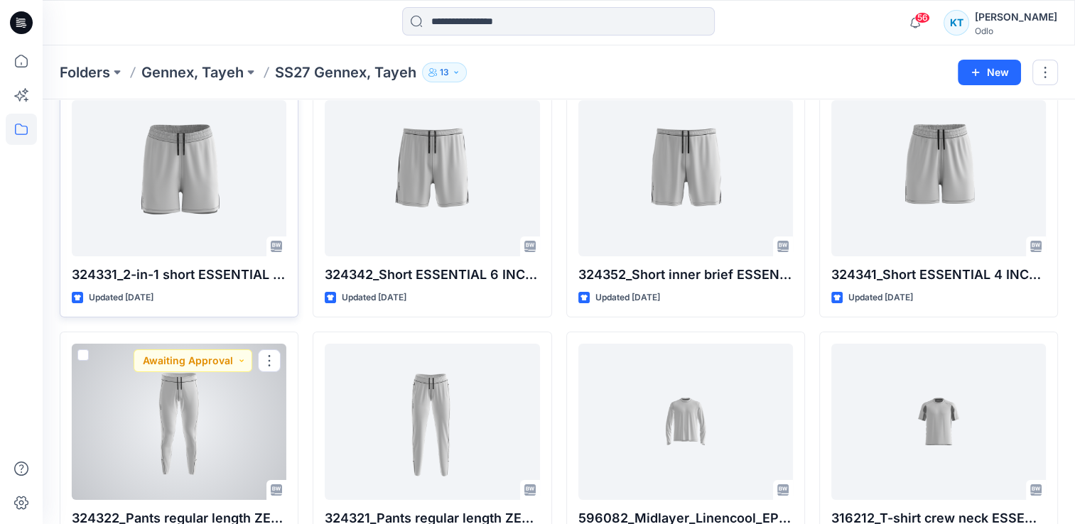
scroll to position [213, 0]
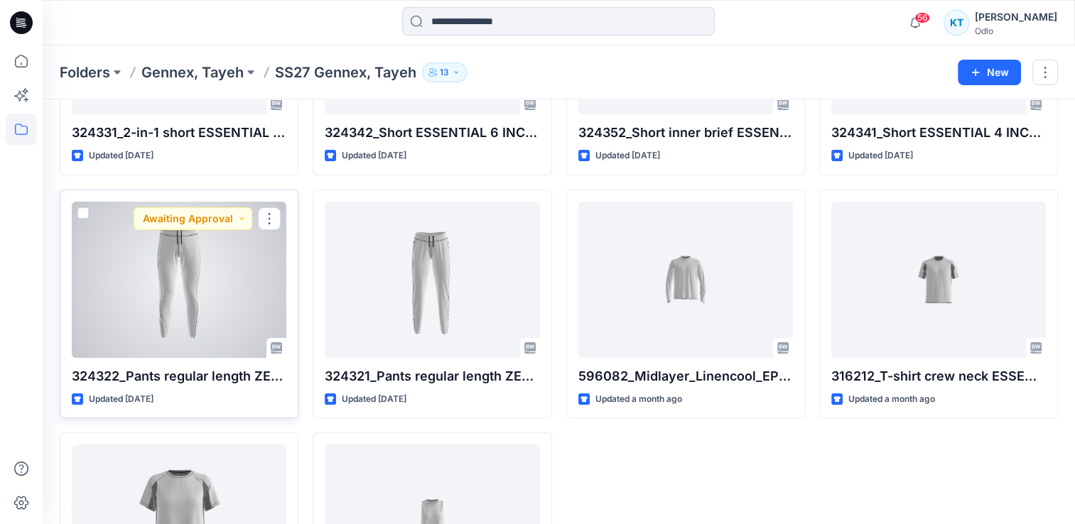
click at [196, 320] on div at bounding box center [179, 280] width 215 height 156
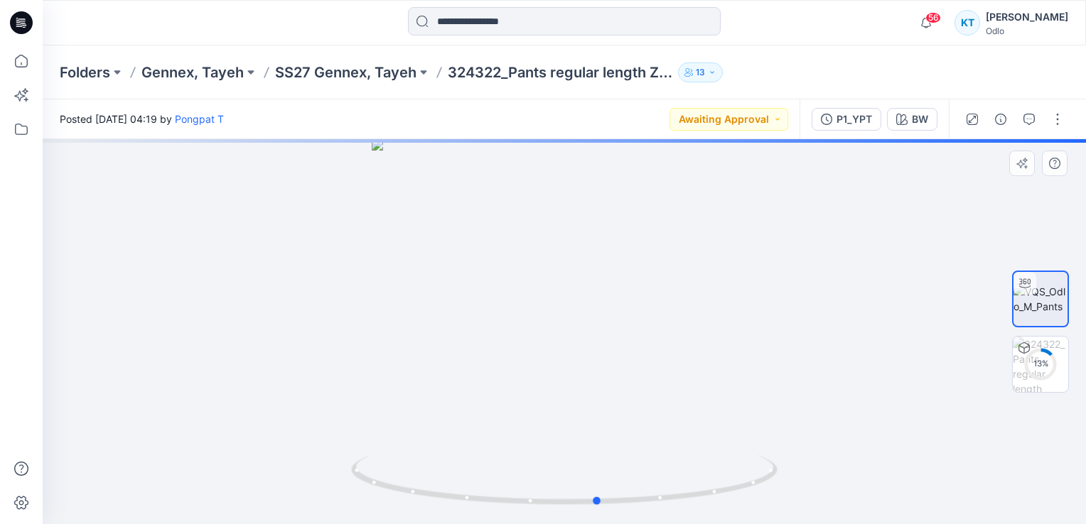
drag, startPoint x: 563, startPoint y: 227, endPoint x: 626, endPoint y: 233, distance: 63.6
click at [626, 233] on div at bounding box center [564, 331] width 1043 height 385
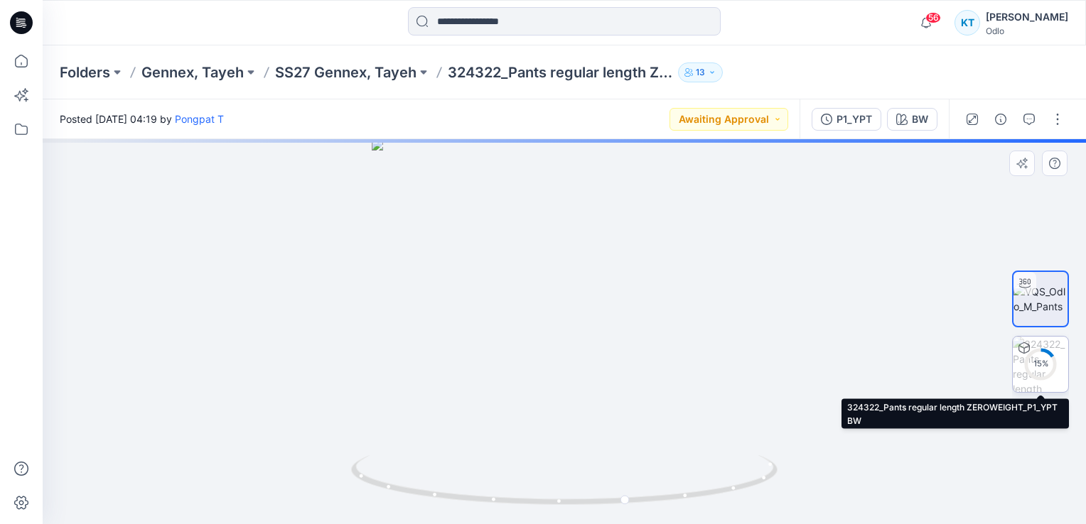
click at [1042, 377] on circle at bounding box center [1040, 364] width 28 height 28
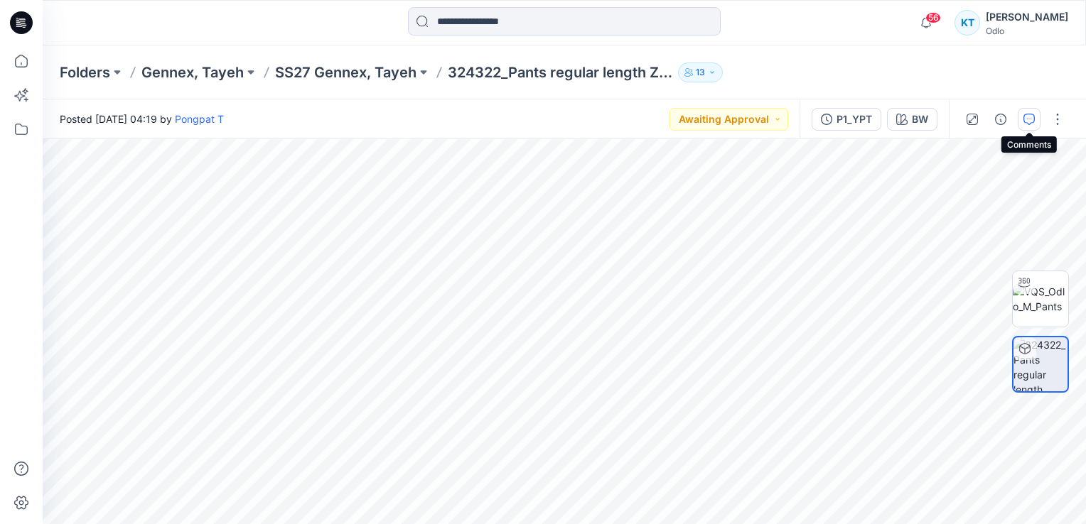
click at [1028, 118] on icon "button" at bounding box center [1028, 119] width 11 height 11
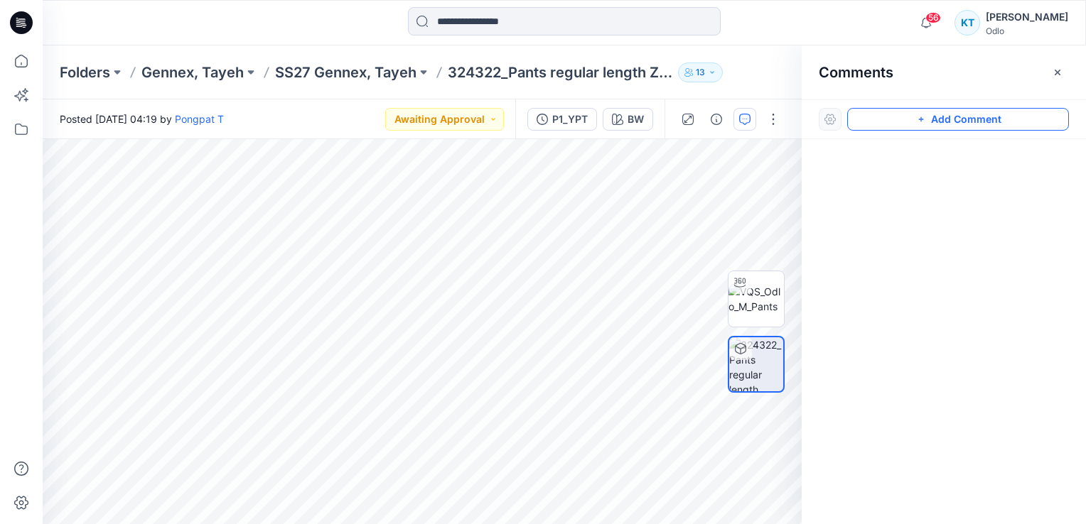
click at [962, 120] on button "Add Comment" at bounding box center [958, 119] width 222 height 23
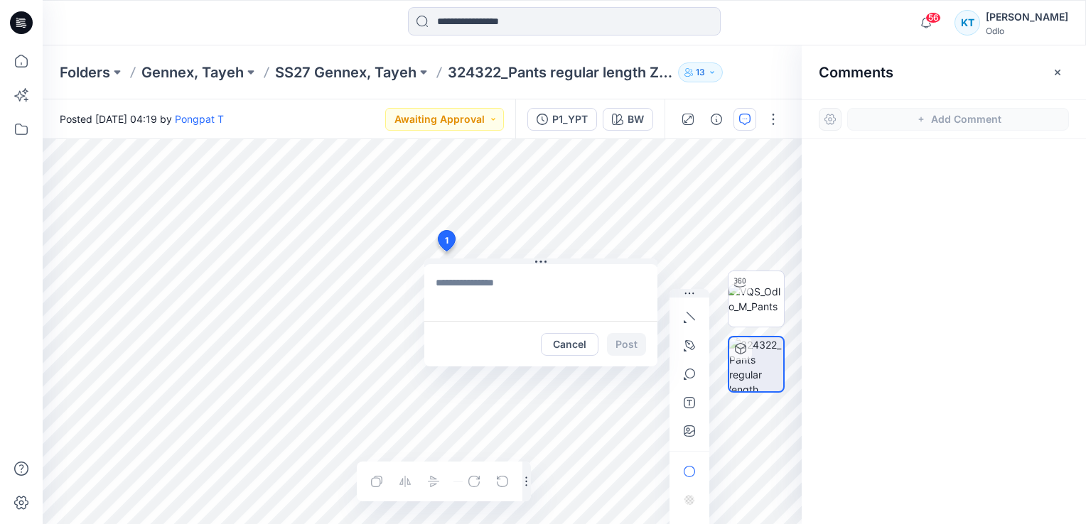
paste textarea "**********"
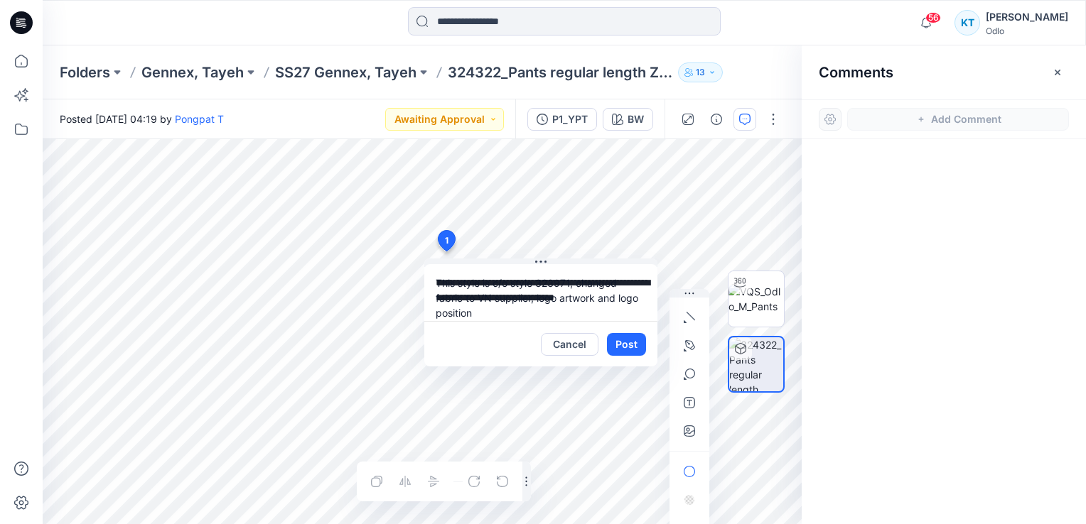
drag, startPoint x: 551, startPoint y: 280, endPoint x: 571, endPoint y: 280, distance: 19.9
click at [571, 280] on textarea "**********" at bounding box center [540, 292] width 233 height 57
drag, startPoint x: 549, startPoint y: 286, endPoint x: 540, endPoint y: 281, distance: 10.5
click at [540, 281] on textarea "**********" at bounding box center [540, 292] width 233 height 57
type textarea "**********"
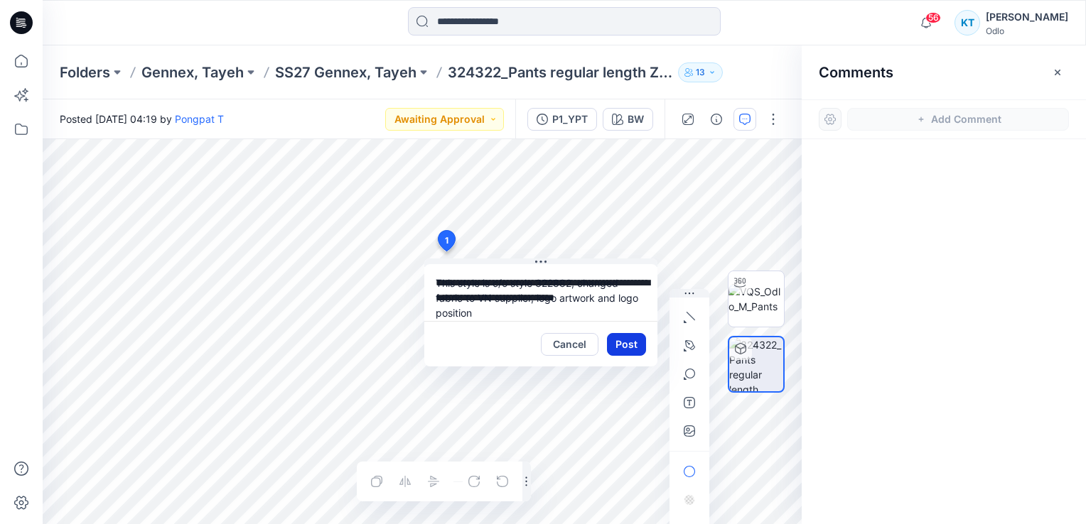
click at [622, 345] on button "Post" at bounding box center [626, 344] width 39 height 23
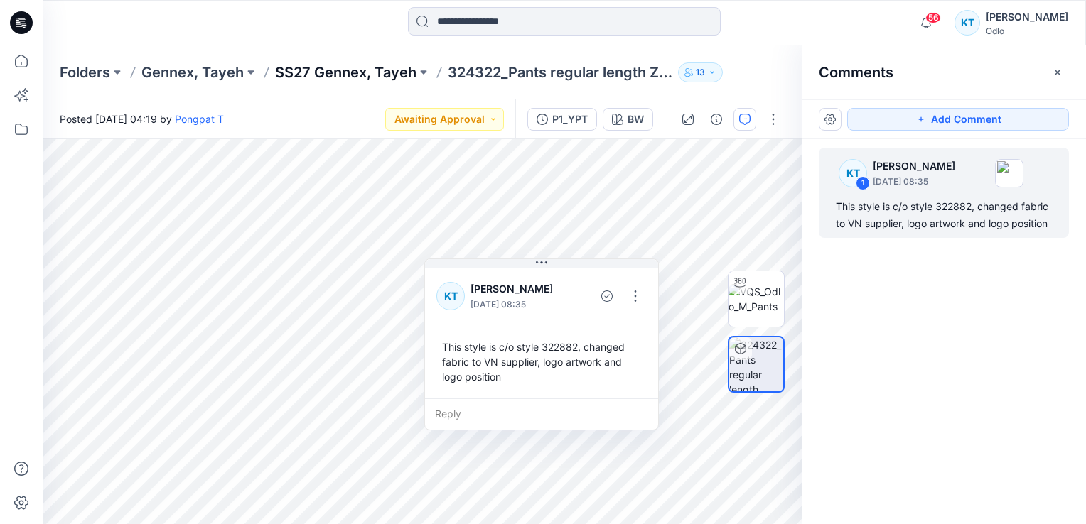
click at [386, 64] on p "SS27 Gennex, Tayeh" at bounding box center [345, 73] width 141 height 20
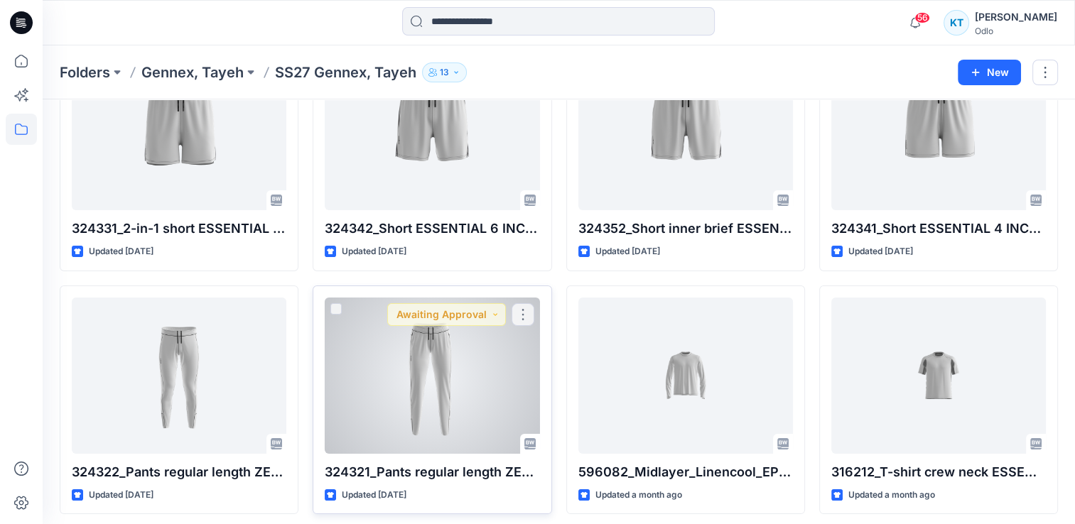
scroll to position [142, 0]
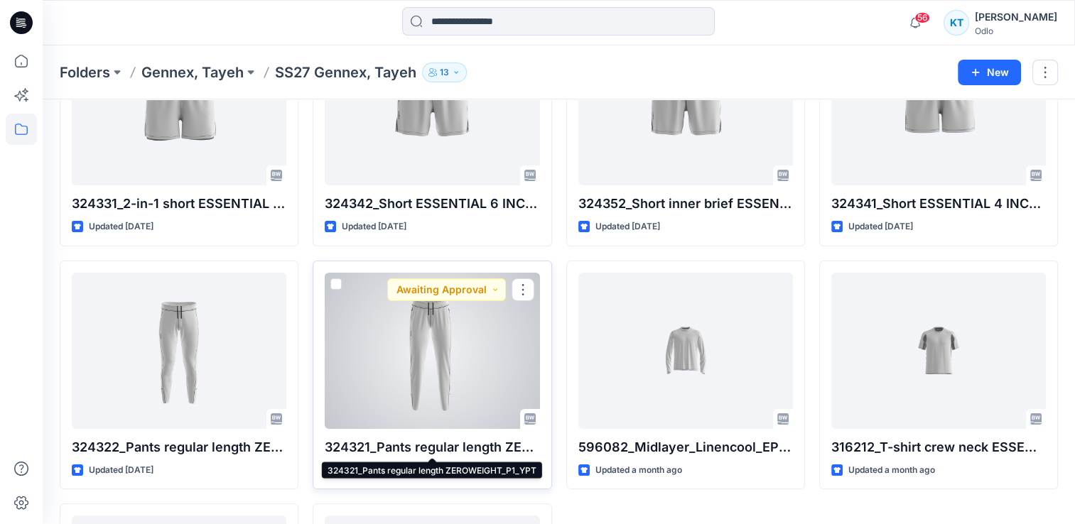
click at [401, 438] on p "324321_Pants regular length ZEROWEIGHT_P1_YPT" at bounding box center [432, 448] width 215 height 20
click at [395, 438] on p "324321_Pants regular length ZEROWEIGHT_P1_YPT" at bounding box center [432, 448] width 215 height 20
click at [402, 327] on div at bounding box center [432, 351] width 215 height 156
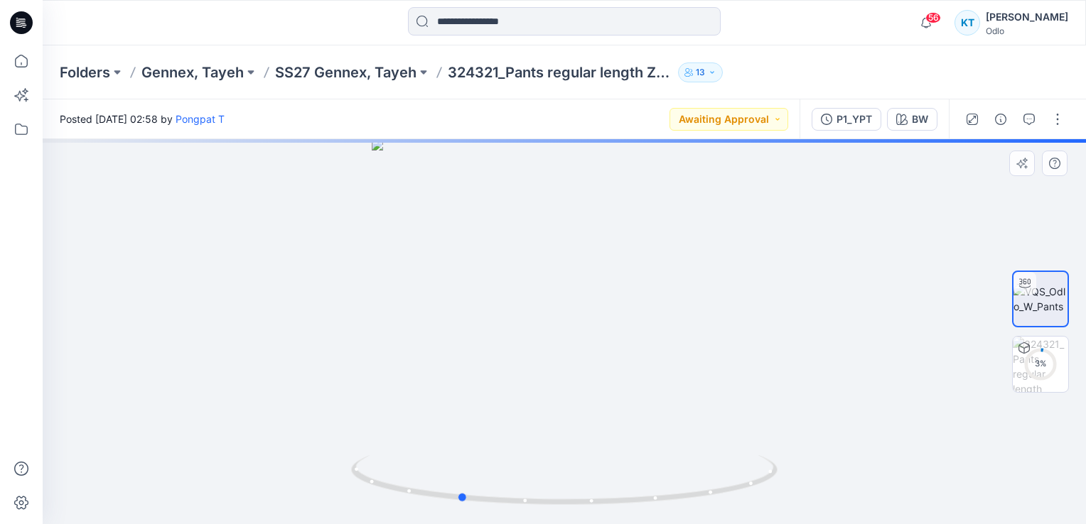
drag, startPoint x: 534, startPoint y: 314, endPoint x: 430, endPoint y: 303, distance: 105.1
click at [430, 303] on div at bounding box center [564, 331] width 1043 height 385
drag, startPoint x: 512, startPoint y: 301, endPoint x: 652, endPoint y: 302, distance: 140.0
click at [652, 302] on div at bounding box center [564, 331] width 1043 height 385
drag, startPoint x: 591, startPoint y: 234, endPoint x: 588, endPoint y: 364, distance: 130.1
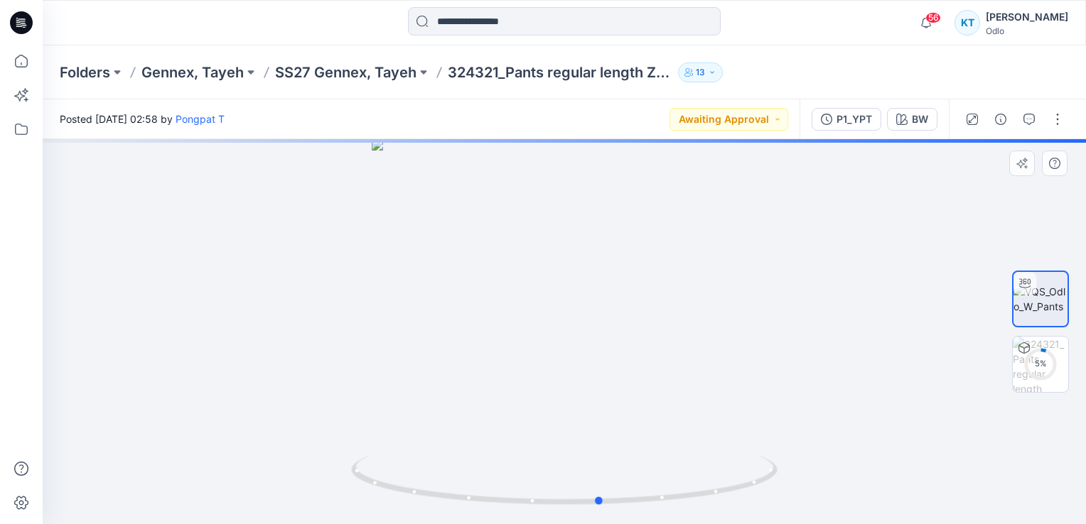
click at [588, 364] on div at bounding box center [564, 331] width 1043 height 385
drag, startPoint x: 619, startPoint y: 232, endPoint x: 617, endPoint y: 492, distance: 259.4
click at [617, 492] on div at bounding box center [564, 331] width 1043 height 385
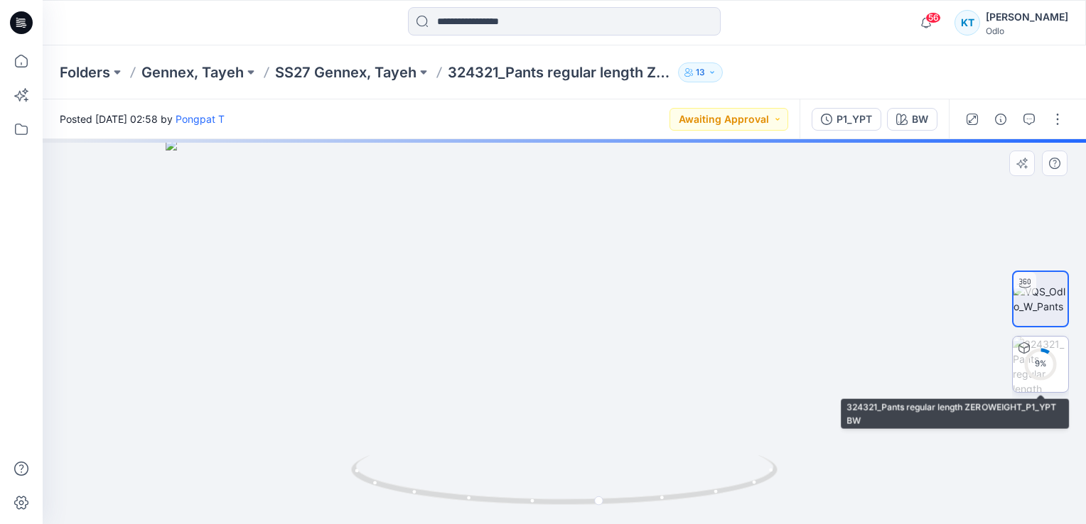
click at [1038, 373] on circle at bounding box center [1040, 364] width 28 height 28
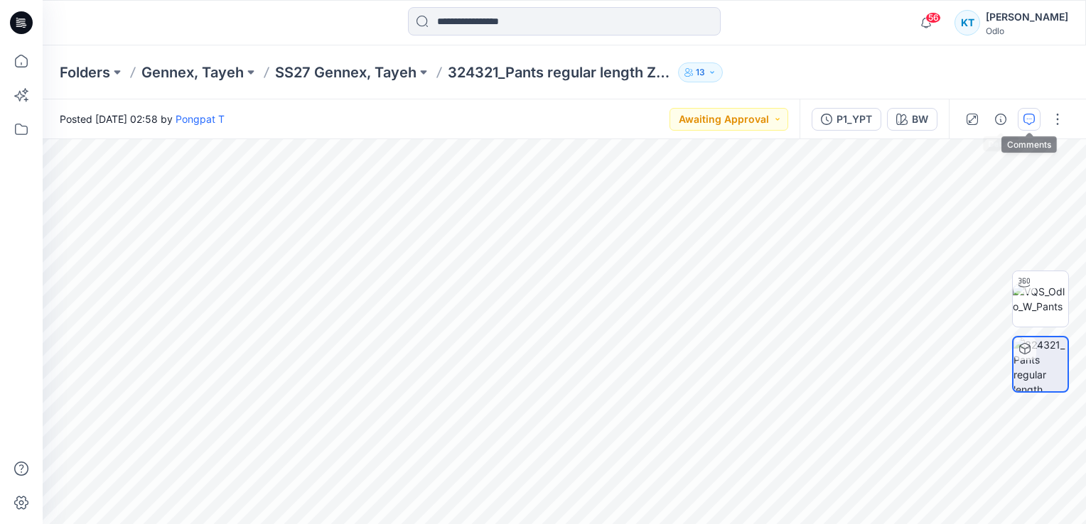
click at [1029, 119] on icon "button" at bounding box center [1028, 119] width 11 height 11
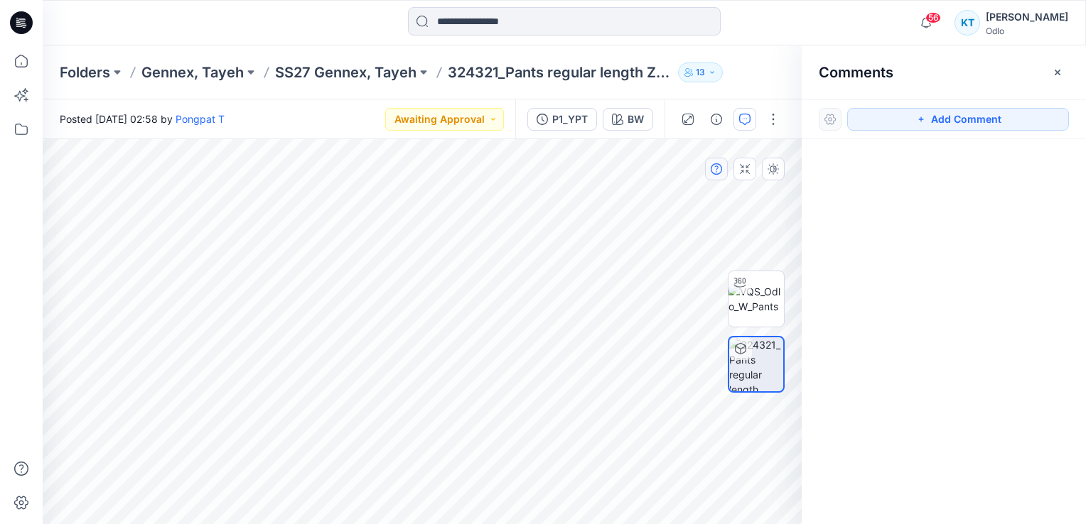
drag, startPoint x: 932, startPoint y: 122, endPoint x: 726, endPoint y: 173, distance: 213.0
click at [934, 123] on button "Add Comment" at bounding box center [958, 119] width 222 height 23
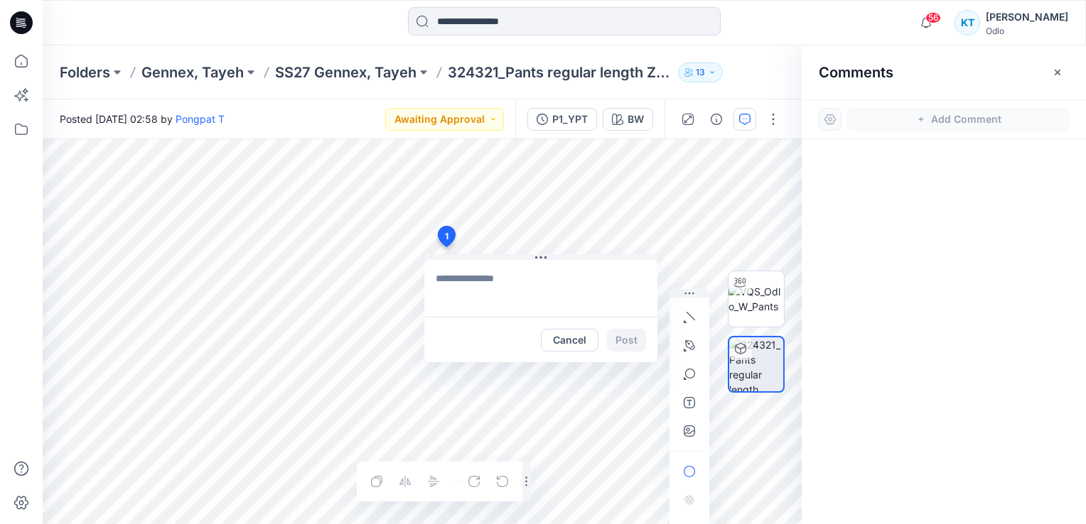
paste textarea "**********"
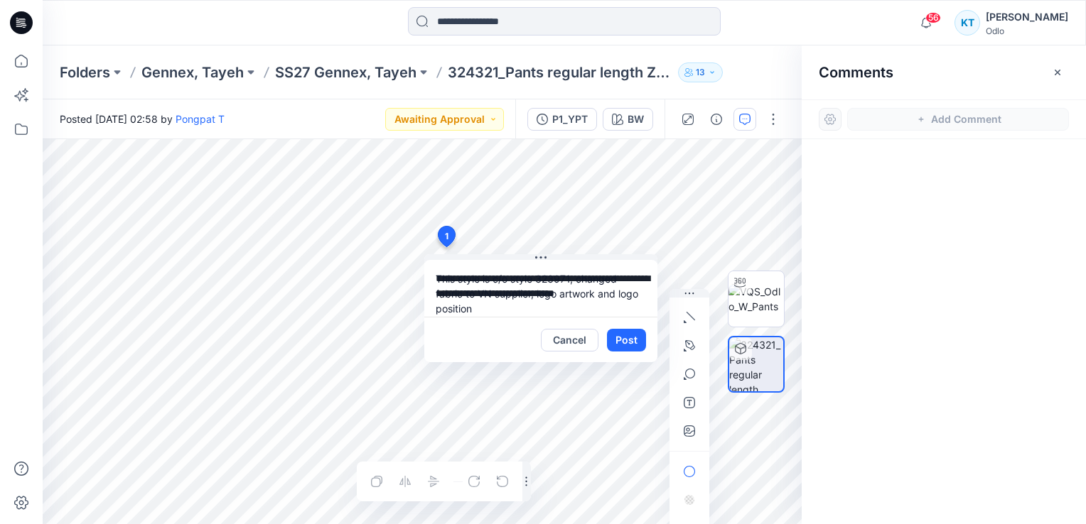
drag, startPoint x: 550, startPoint y: 274, endPoint x: 574, endPoint y: 280, distance: 24.8
click at [574, 280] on textarea "**********" at bounding box center [540, 288] width 233 height 57
type textarea "**********"
click at [628, 338] on button "Post" at bounding box center [626, 340] width 39 height 23
